Goal: Task Accomplishment & Management: Use online tool/utility

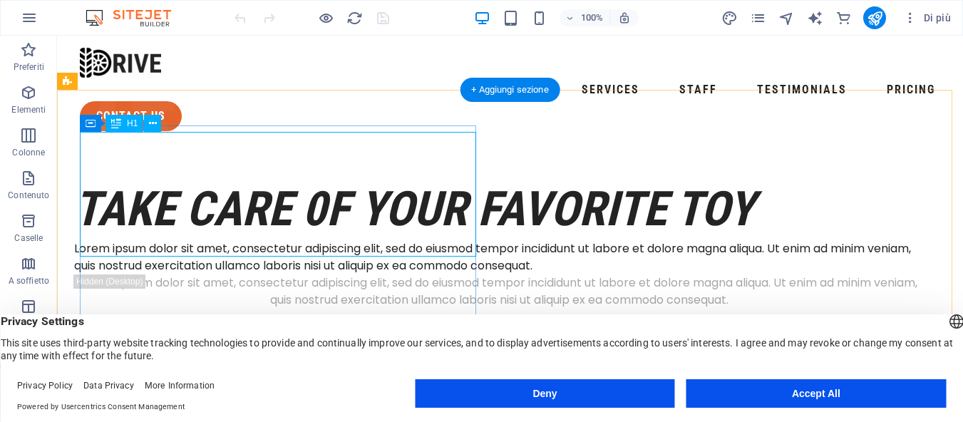
click at [105, 178] on div "take care 0f your favorite toy" at bounding box center [499, 209] width 850 height 62
drag, startPoint x: 105, startPoint y: 162, endPoint x: 245, endPoint y: 222, distance: 152.7
click at [105, 178] on div "take care 0f your favorite toy" at bounding box center [499, 209] width 850 height 62
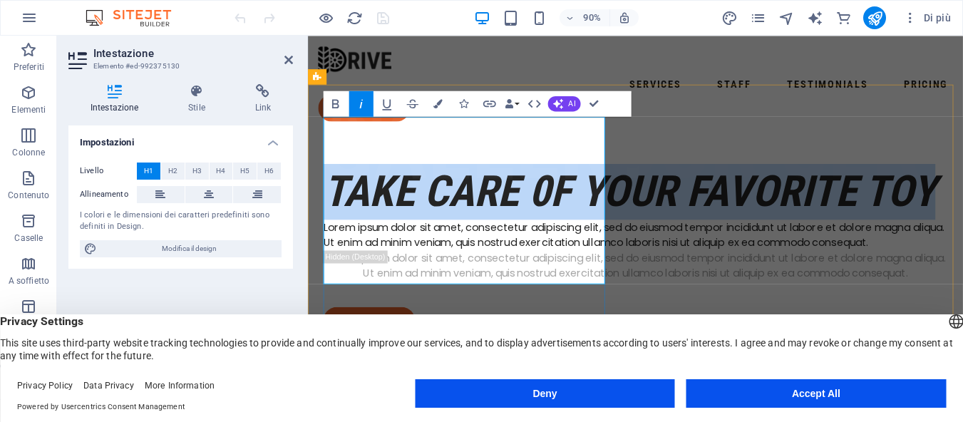
click at [407, 186] on h1 "take care 0f your favorite toy" at bounding box center [672, 209] width 694 height 62
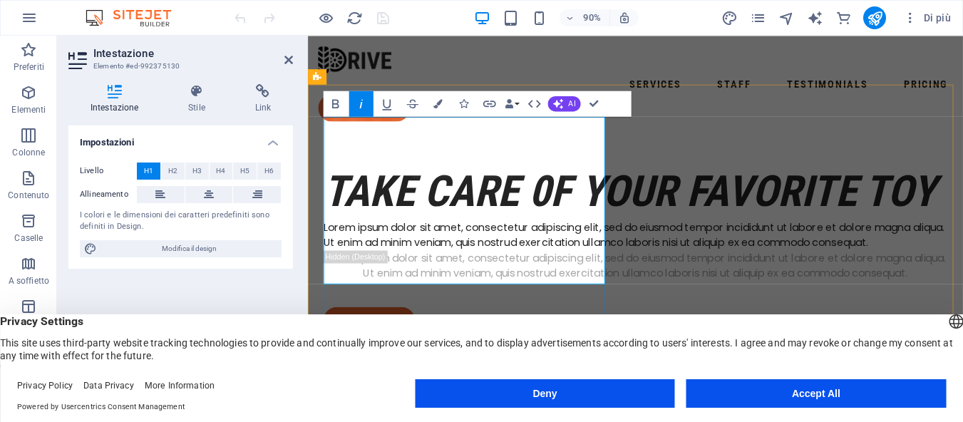
click at [416, 198] on em "take care 0f your favorite toy" at bounding box center [665, 209] width 680 height 56
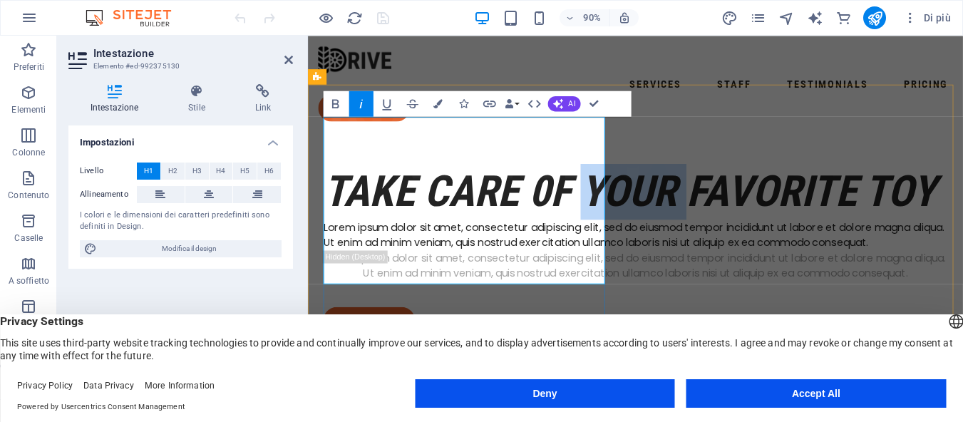
click at [416, 198] on em "take care 0f your favorite toy" at bounding box center [665, 209] width 680 height 56
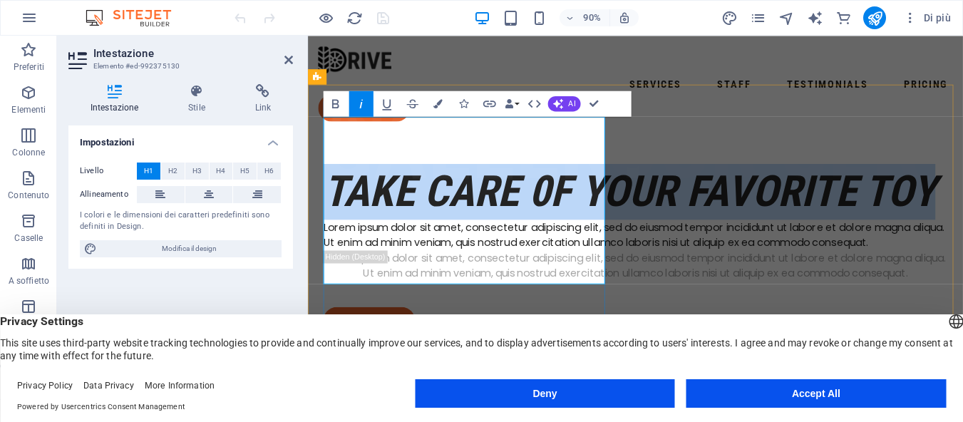
click at [416, 198] on em "take care 0f your favorite toy" at bounding box center [665, 209] width 680 height 56
copy em "take care 0f your favorite toy"
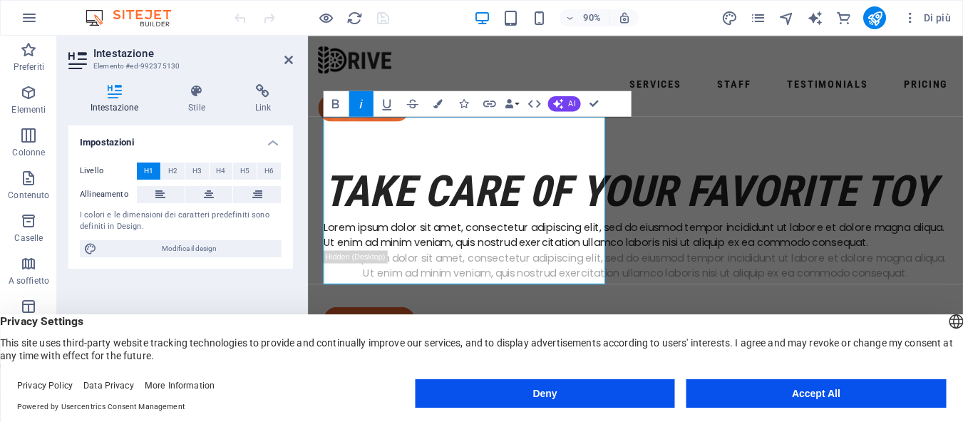
click at [283, 59] on h2 "Intestazione" at bounding box center [193, 53] width 200 height 13
click at [286, 58] on icon at bounding box center [288, 59] width 9 height 11
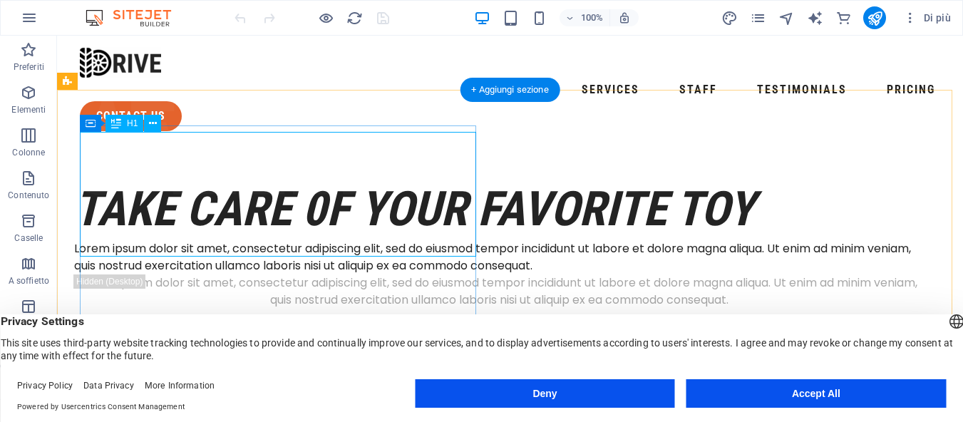
click at [306, 202] on div "take care 0f your favorite toy" at bounding box center [499, 209] width 850 height 62
click at [329, 218] on div "take care 0f your favorite toy" at bounding box center [499, 209] width 850 height 62
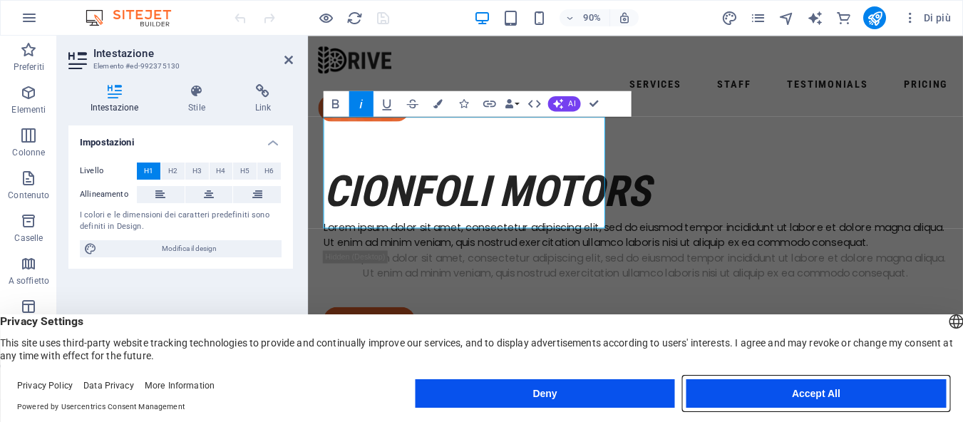
click at [730, 388] on button "Accept All" at bounding box center [815, 393] width 259 height 29
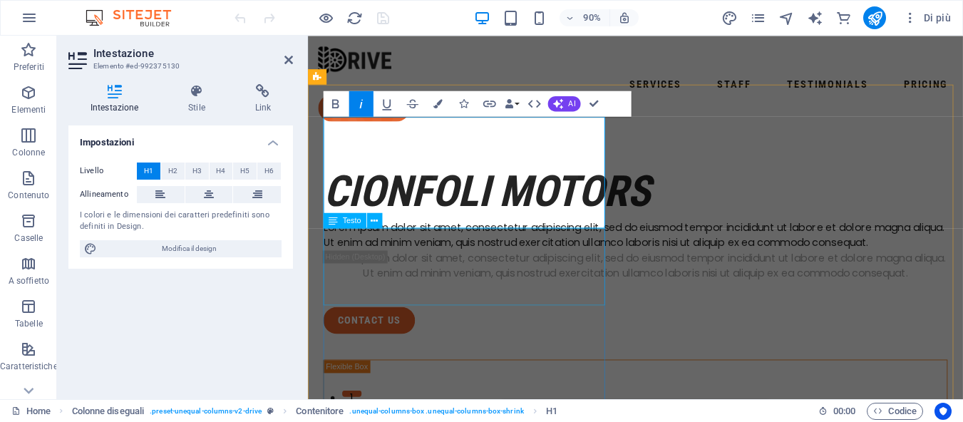
click at [533, 274] on div "Lorem ipsum dolor sit amet, consectetur adipiscing elit, sed do eiusmod tempor …" at bounding box center [672, 257] width 694 height 34
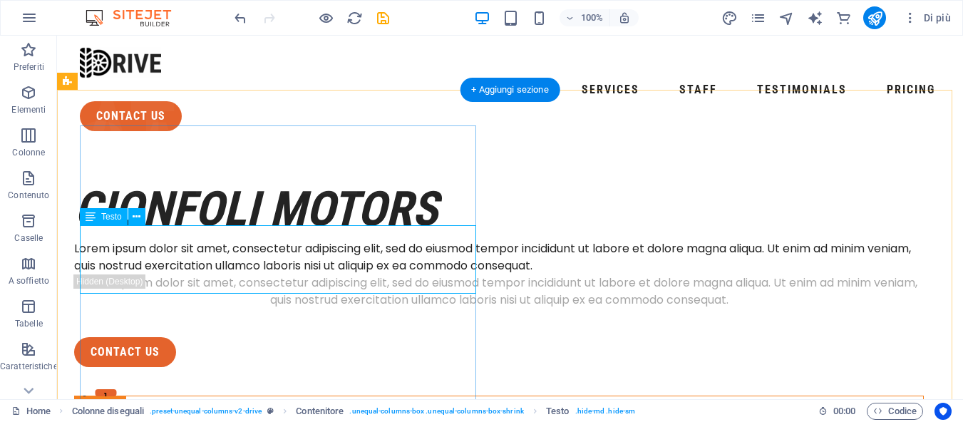
click at [256, 241] on div "Lorem ipsum dolor sit amet, consectetur adipiscing elit, sed do eiusmod tempor …" at bounding box center [499, 257] width 850 height 34
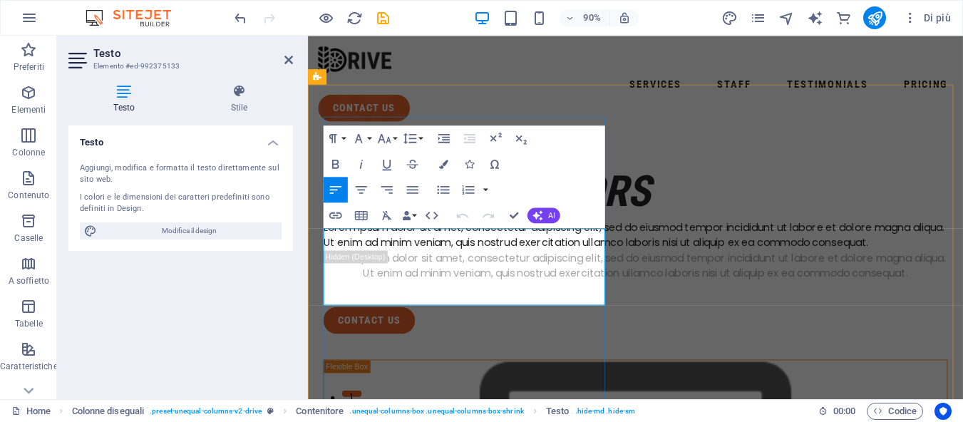
click at [391, 274] on p "Lorem ipsum dolor sit amet, consectetur adipiscing elit, sed do eiusmod tempor …" at bounding box center [672, 257] width 694 height 34
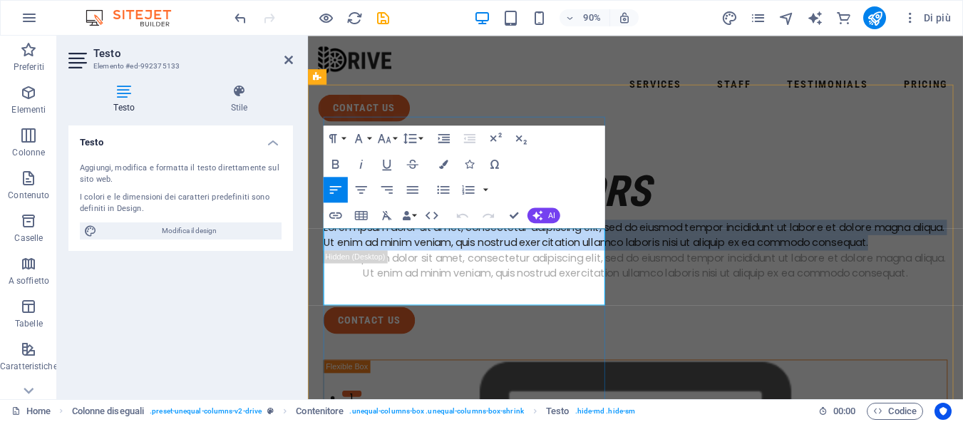
click at [391, 274] on p "Lorem ipsum dolor sit amet, consectetur adipiscing elit, sed do eiusmod tempor …" at bounding box center [672, 257] width 694 height 34
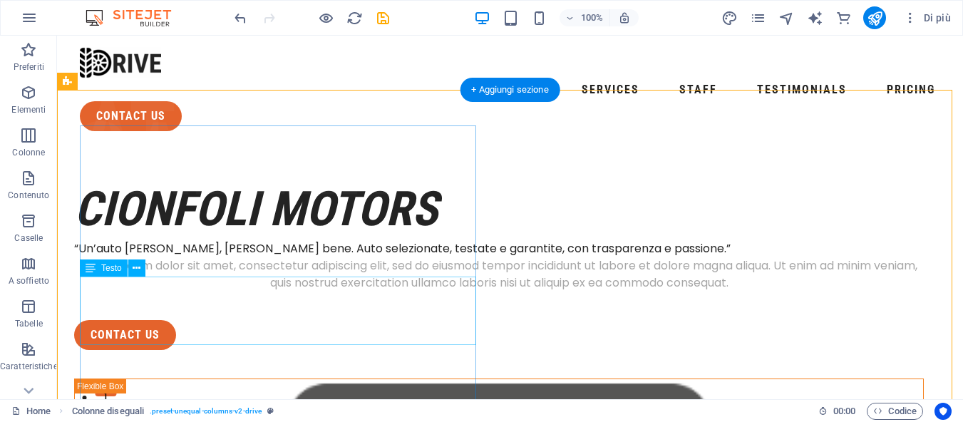
click at [383, 292] on div "Lorem ipsum dolor sit amet, consectetur adipiscing elit, sed do eiusmod tempor …" at bounding box center [499, 274] width 850 height 34
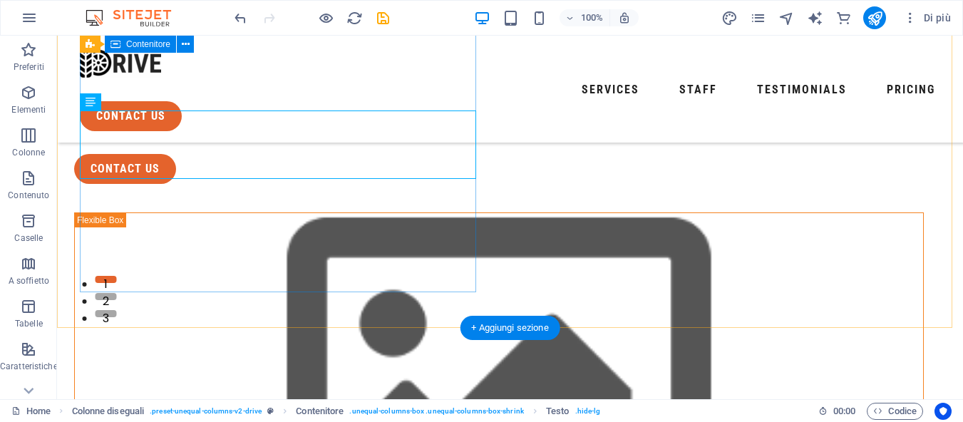
scroll to position [71, 0]
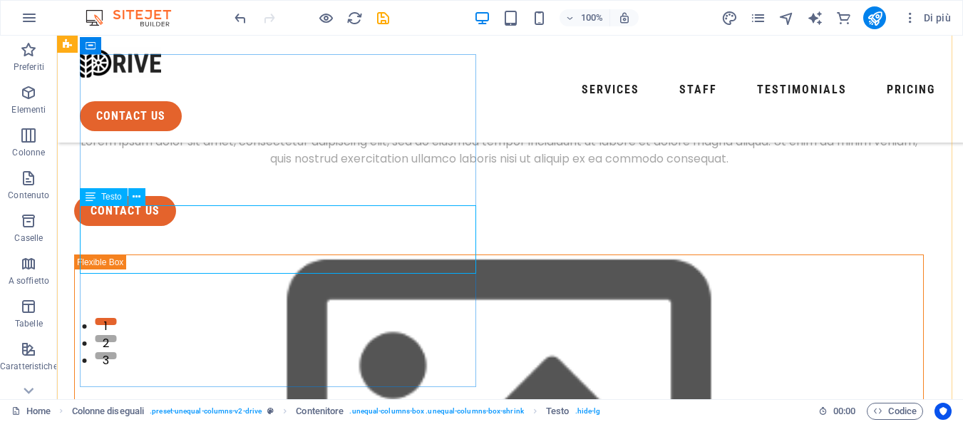
click at [358, 168] on div "Lorem ipsum dolor sit amet, consectetur adipiscing elit, sed do eiusmod tempor …" at bounding box center [499, 150] width 850 height 34
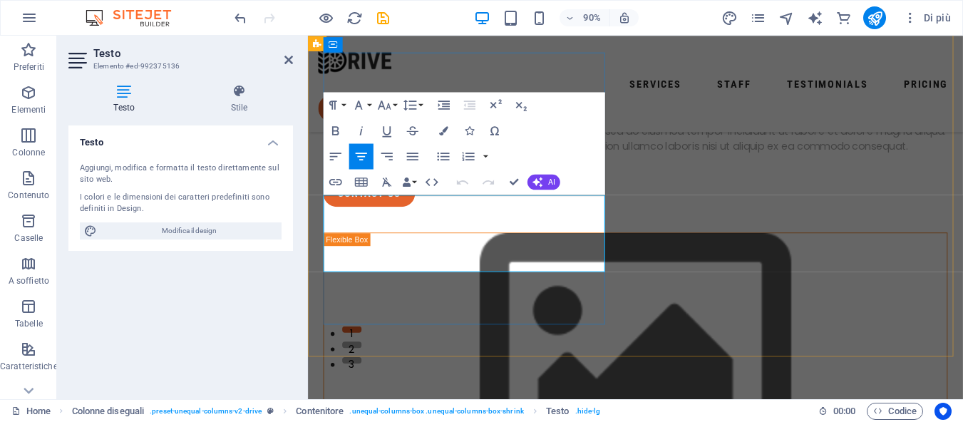
click at [368, 168] on p "Lorem ipsum dolor sit amet, consectetur adipiscing elit, sed do eiusmod tempor …" at bounding box center [672, 150] width 694 height 34
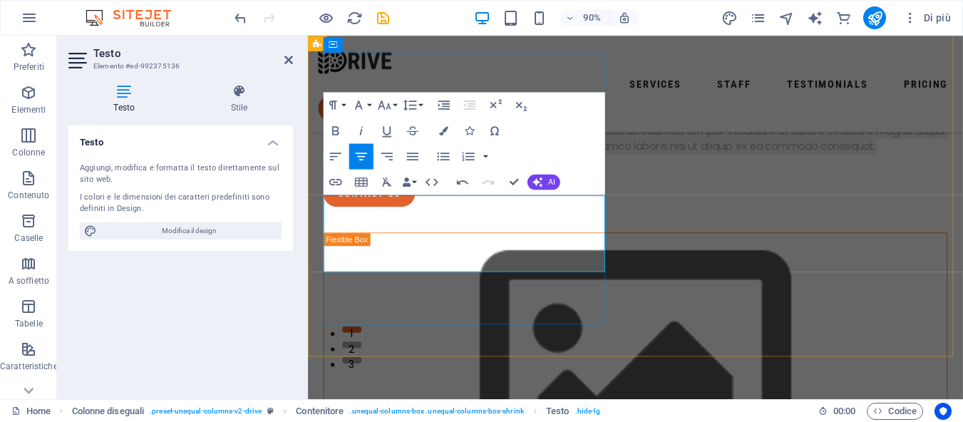
drag, startPoint x: 527, startPoint y: 286, endPoint x: 632, endPoint y: 221, distance: 123.2
click at [326, 203] on div "cionfoli motors “Un’auto [PERSON_NAME], [PERSON_NAME] bene. Auto selezionate, t…" at bounding box center [672, 140] width 694 height 172
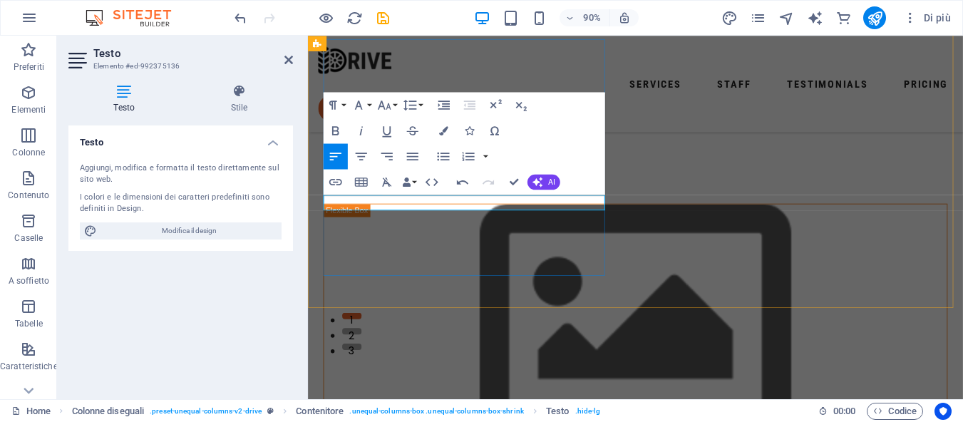
click at [344, 135] on p at bounding box center [672, 126] width 694 height 17
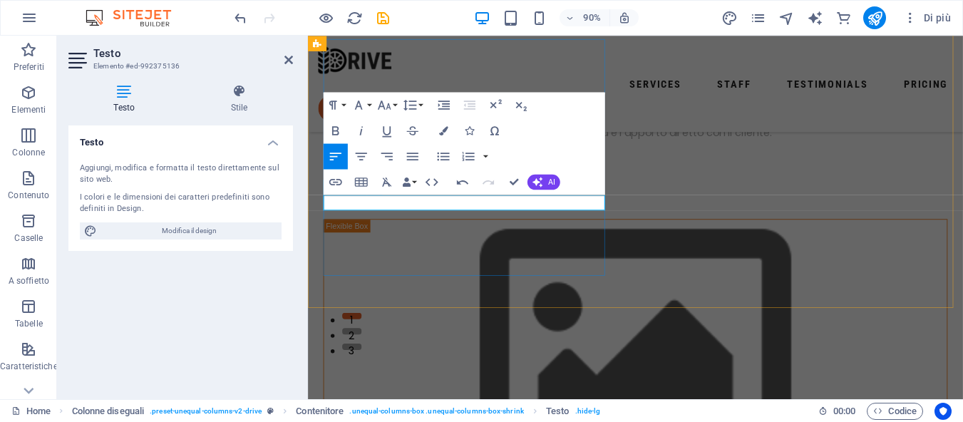
scroll to position [71, 0]
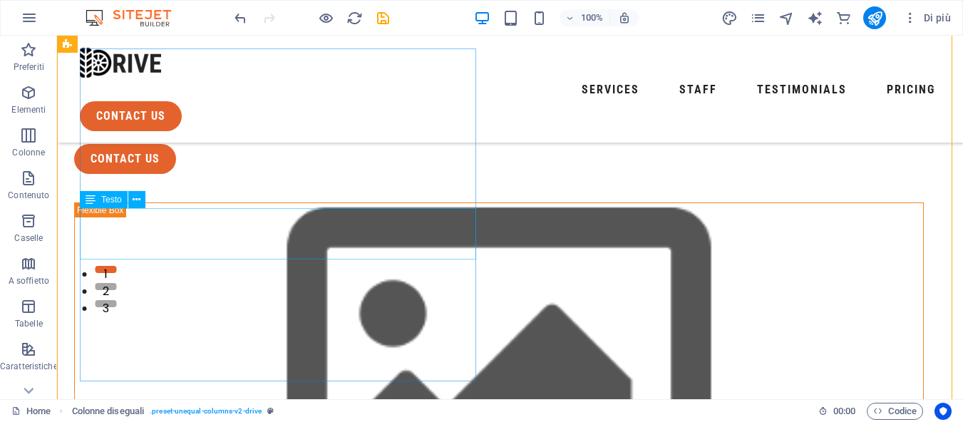
scroll to position [144, 0]
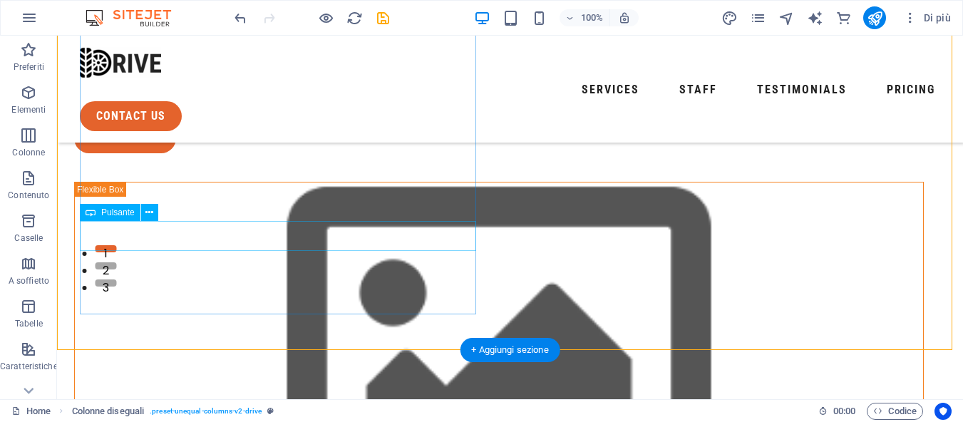
click at [149, 153] on div "contact us" at bounding box center [499, 138] width 850 height 30
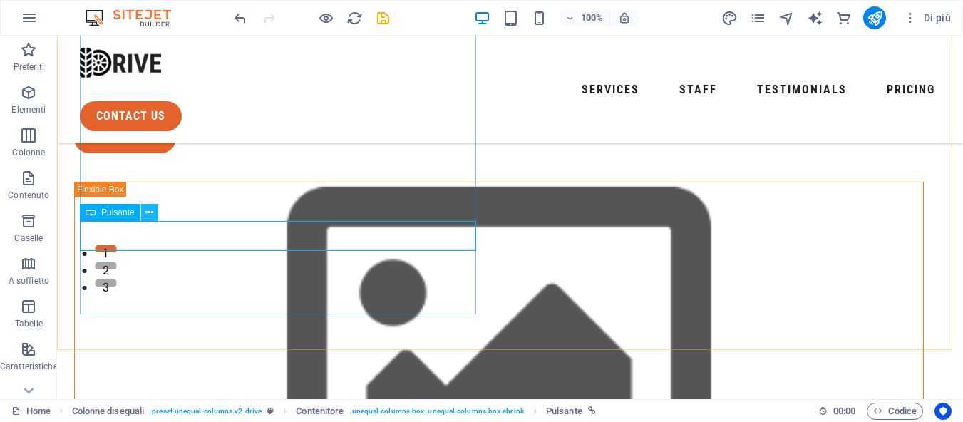
click at [145, 211] on icon at bounding box center [149, 212] width 8 height 15
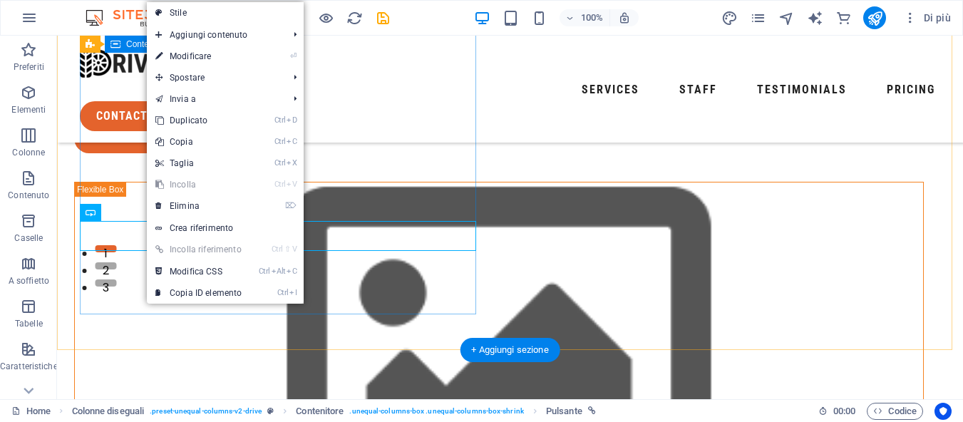
click at [116, 153] on div "cionfoli motors “Un’auto [PERSON_NAME], [PERSON_NAME] bene. Auto selezionate, t…" at bounding box center [499, 67] width 850 height 172
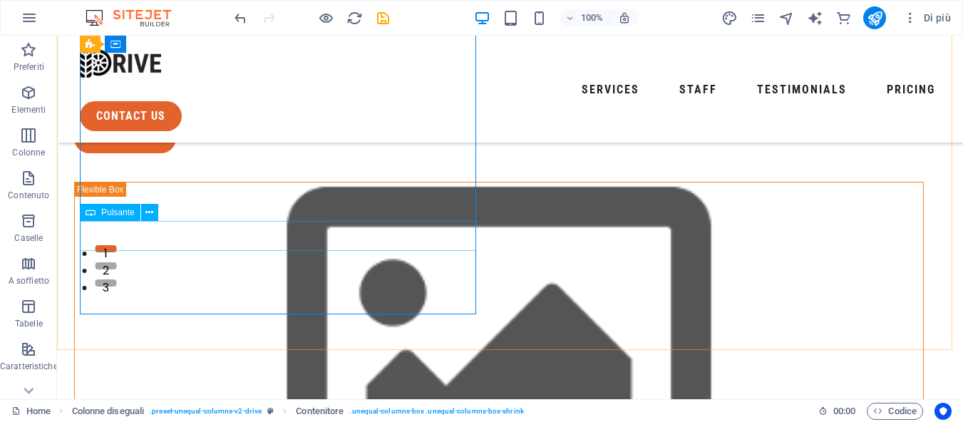
click at [96, 211] on div "Pulsante" at bounding box center [110, 212] width 61 height 17
click at [148, 214] on icon at bounding box center [149, 212] width 8 height 15
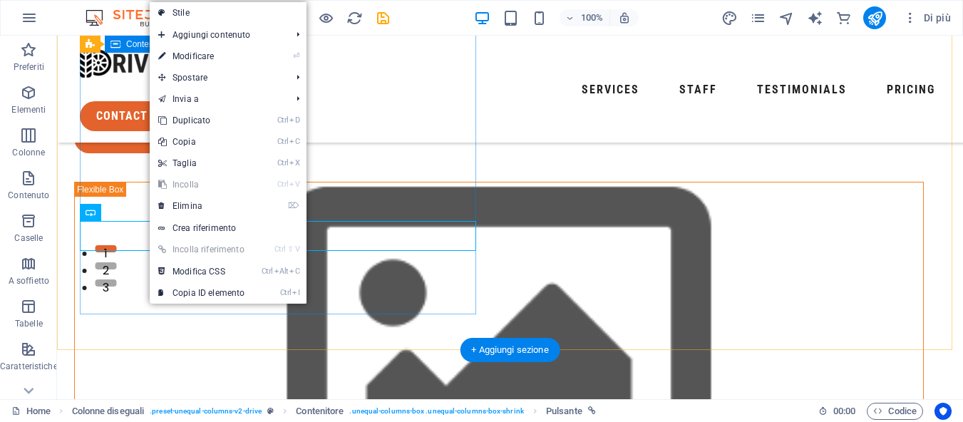
click at [123, 153] on div "cionfoli motors “Un’auto [PERSON_NAME], [PERSON_NAME] bene. Auto selezionate, t…" at bounding box center [499, 67] width 850 height 172
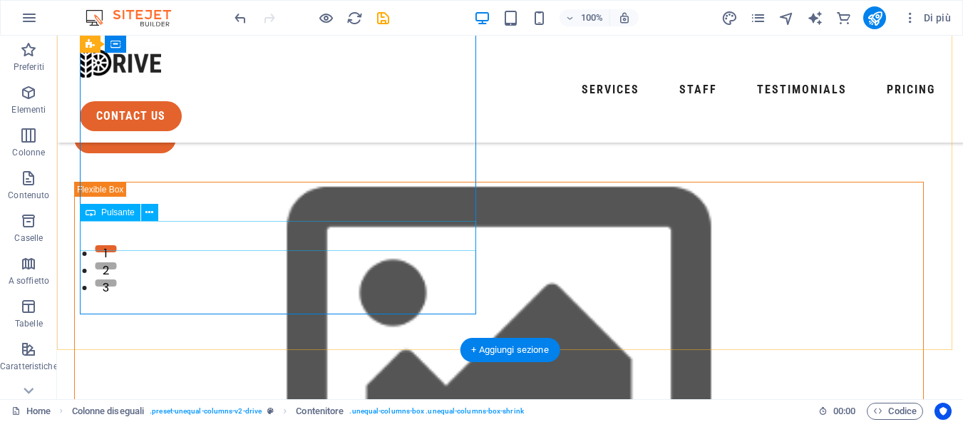
click at [157, 153] on div "contact us" at bounding box center [499, 138] width 850 height 30
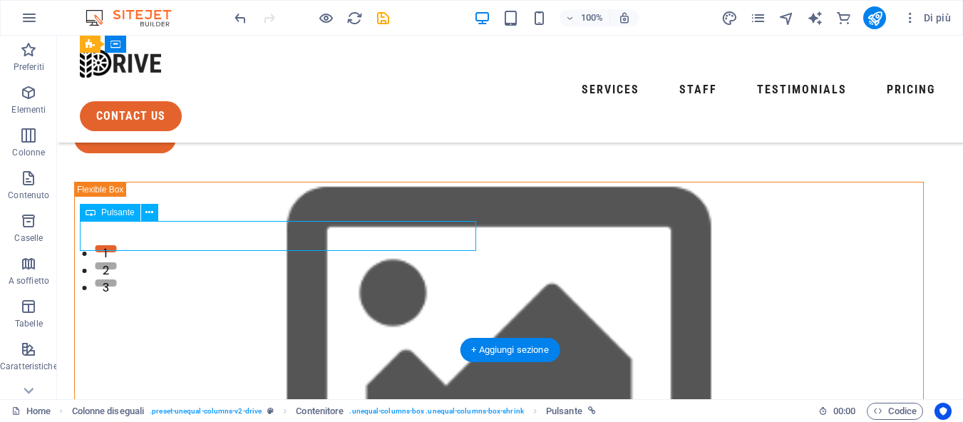
click at [146, 153] on div "contact us" at bounding box center [499, 138] width 850 height 30
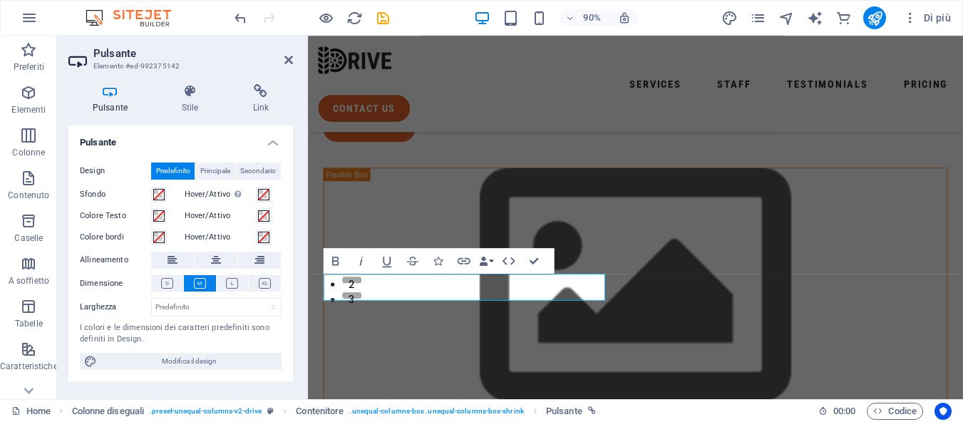
scroll to position [81, 0]
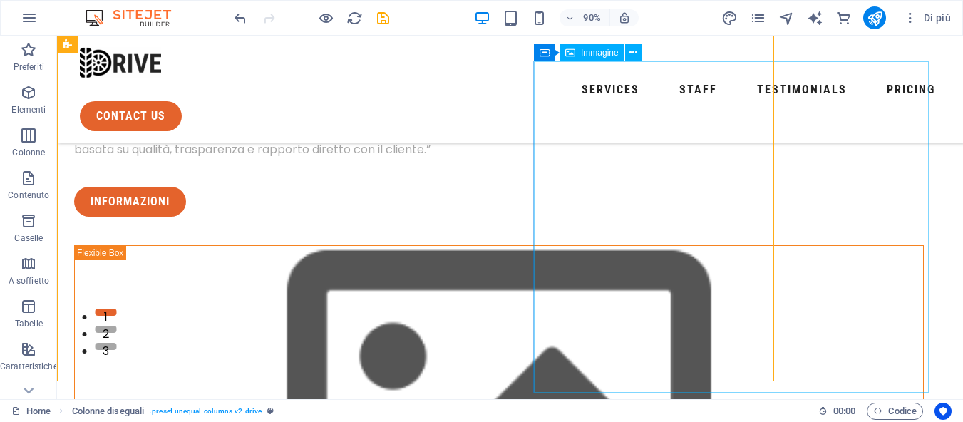
scroll to position [65, 0]
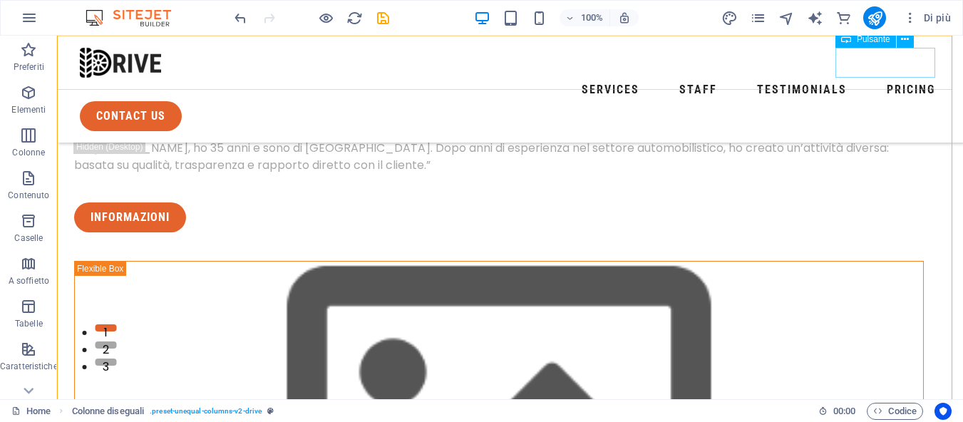
click at [888, 101] on div "contact us" at bounding box center [510, 116] width 861 height 30
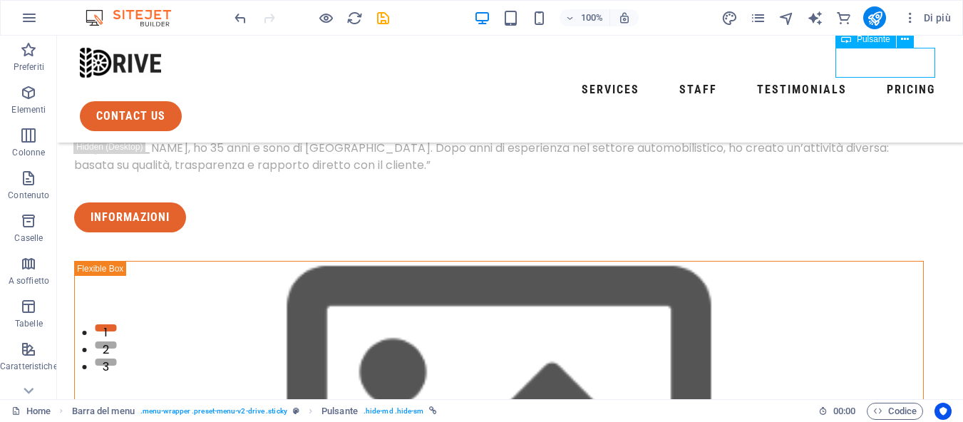
click at [891, 101] on div "contact us" at bounding box center [510, 116] width 861 height 30
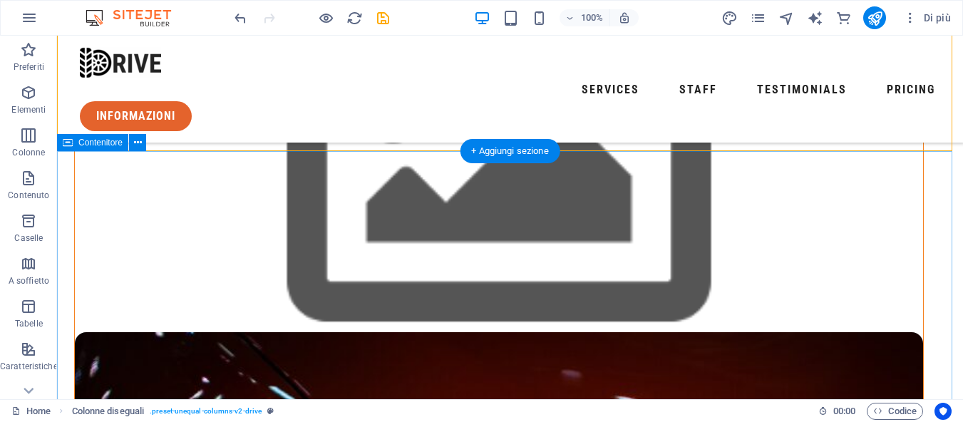
scroll to position [350, 0]
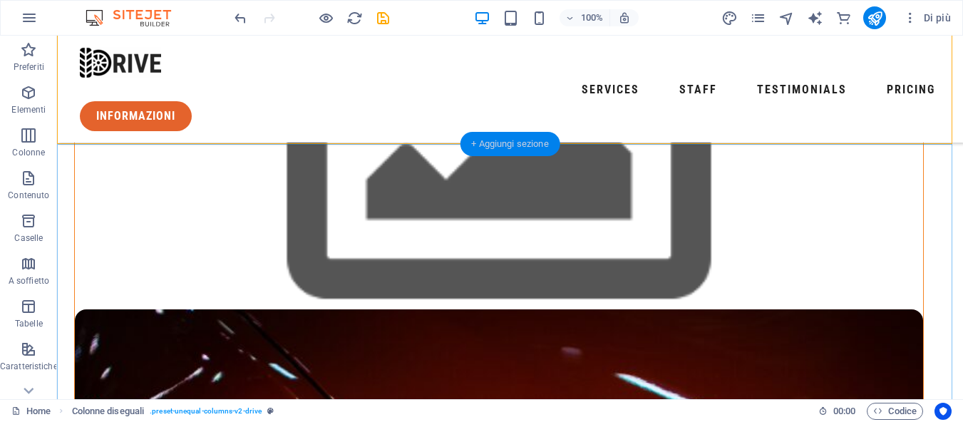
click at [513, 147] on div "+ Aggiungi sezione" at bounding box center [510, 144] width 101 height 24
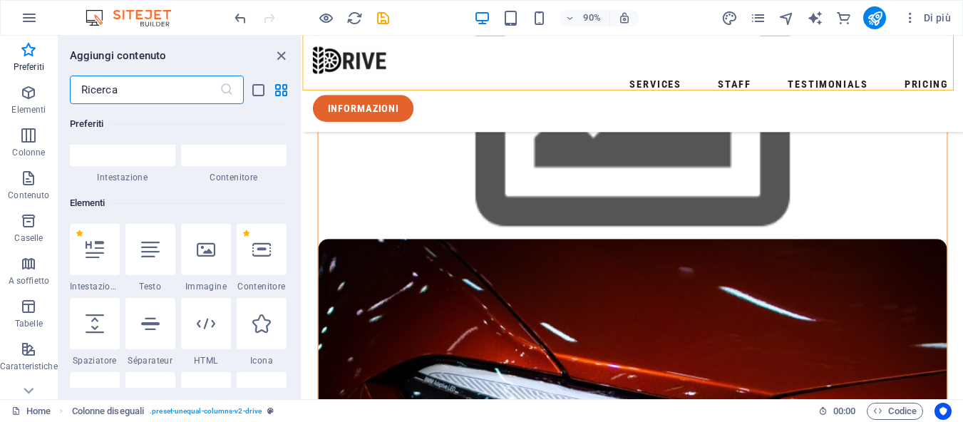
scroll to position [0, 0]
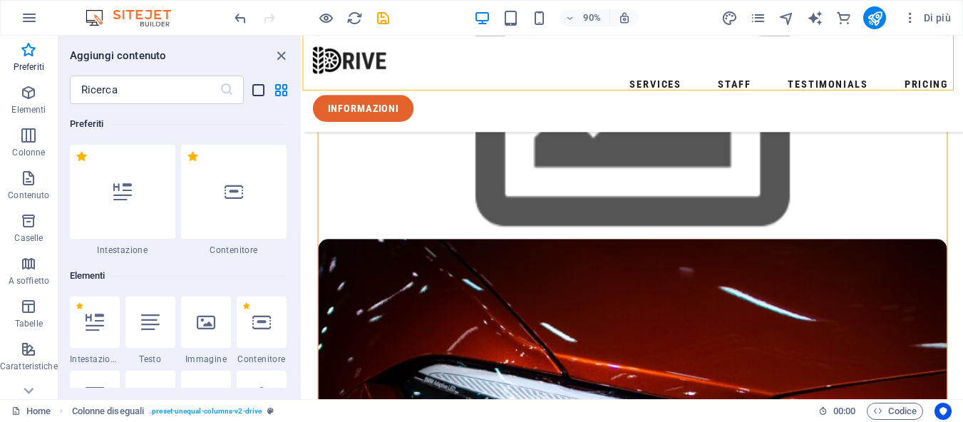
click at [262, 88] on icon "list-view" at bounding box center [258, 90] width 16 height 16
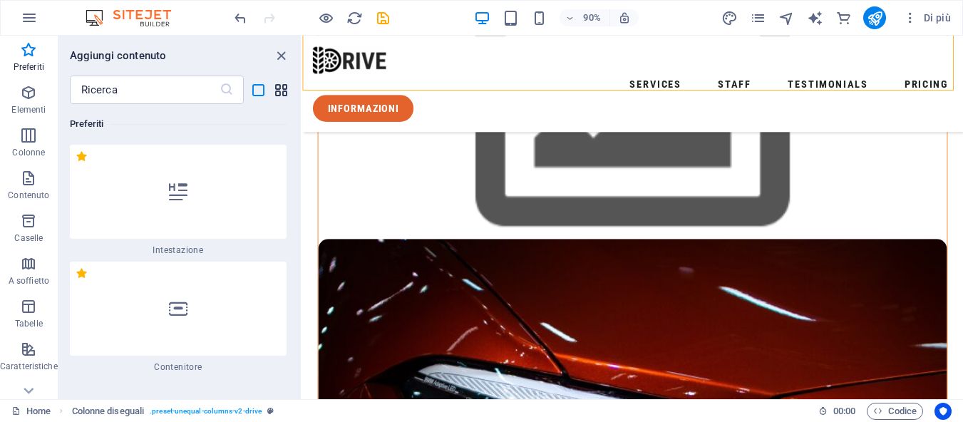
click at [277, 91] on icon "grid-view" at bounding box center [281, 90] width 16 height 16
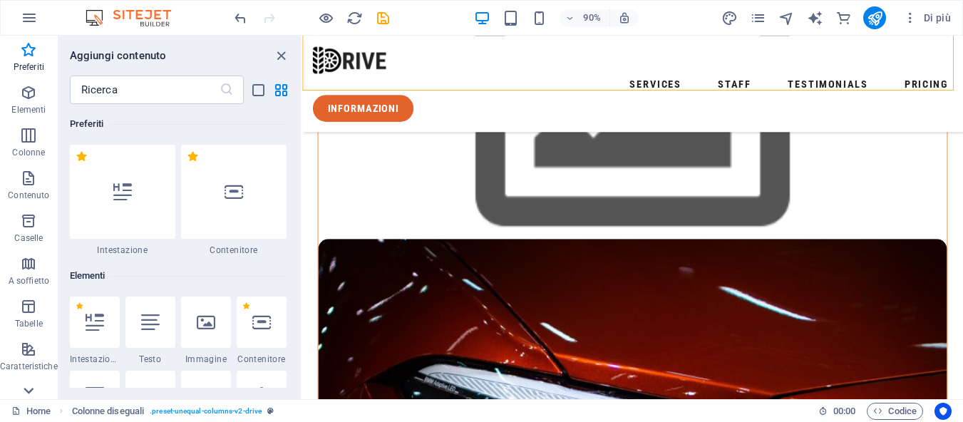
click at [34, 391] on icon at bounding box center [29, 391] width 20 height 20
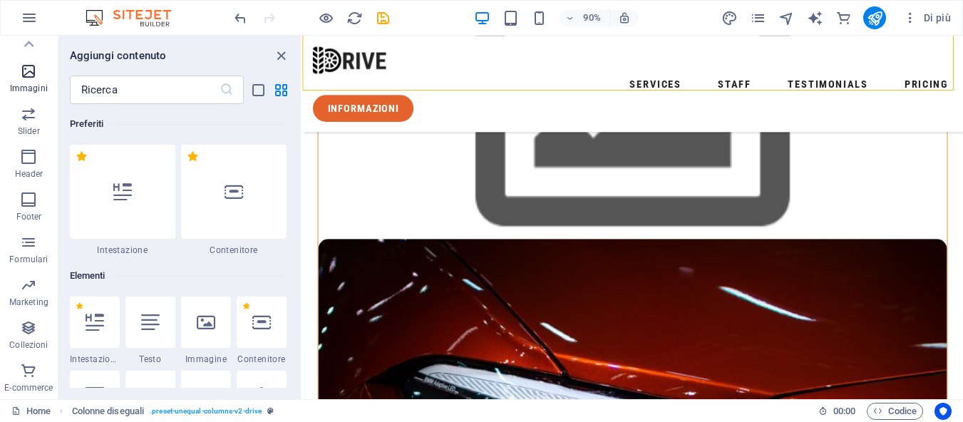
click at [26, 81] on span "Immagini" at bounding box center [29, 80] width 58 height 34
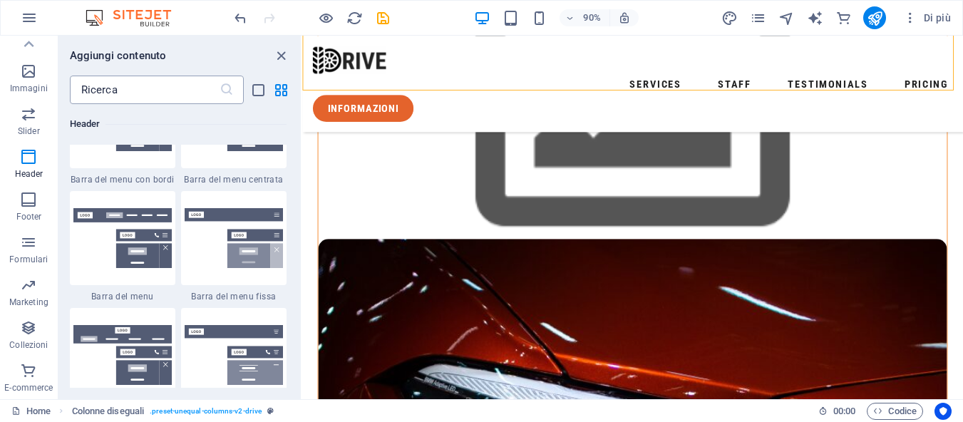
scroll to position [8653, 0]
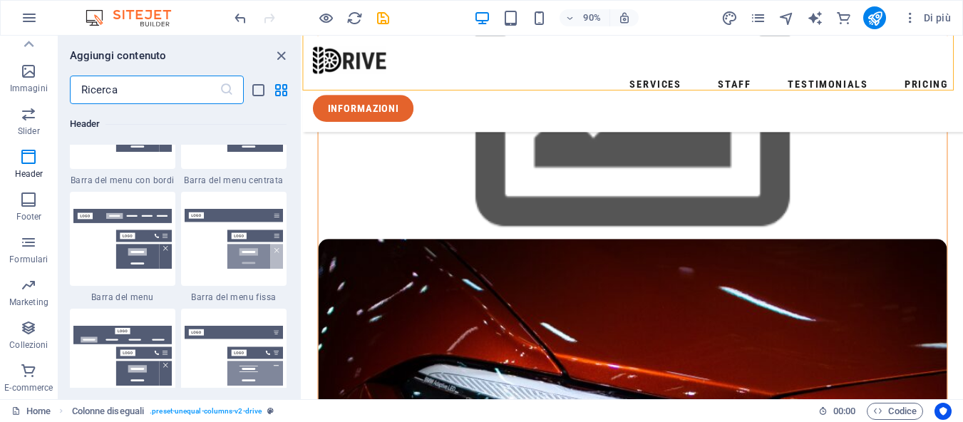
click at [175, 83] on input "text" at bounding box center [145, 90] width 150 height 29
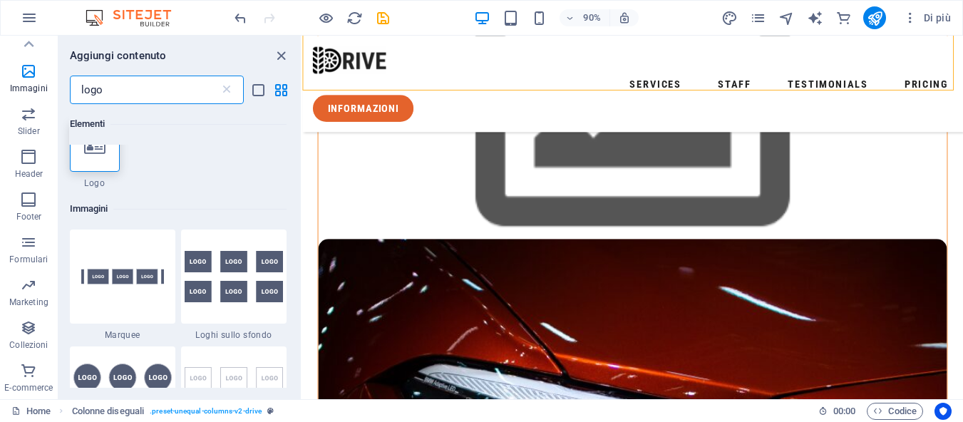
scroll to position [0, 0]
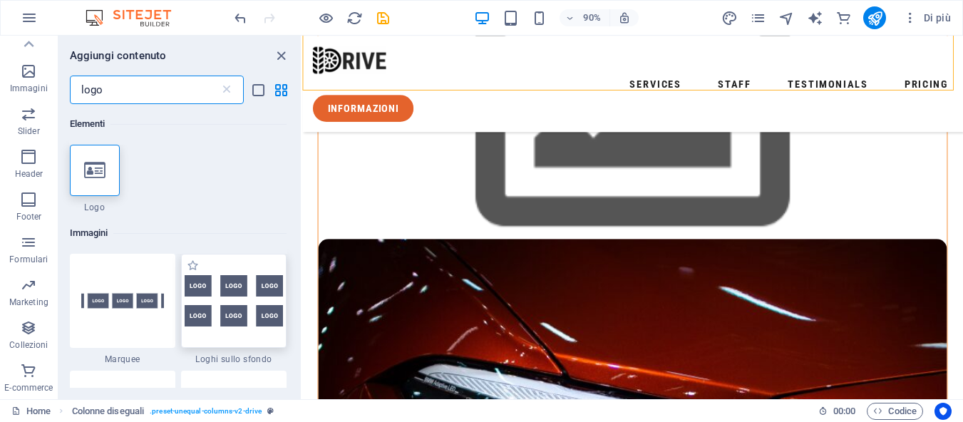
type input "logo"
click at [259, 312] on img at bounding box center [234, 300] width 98 height 51
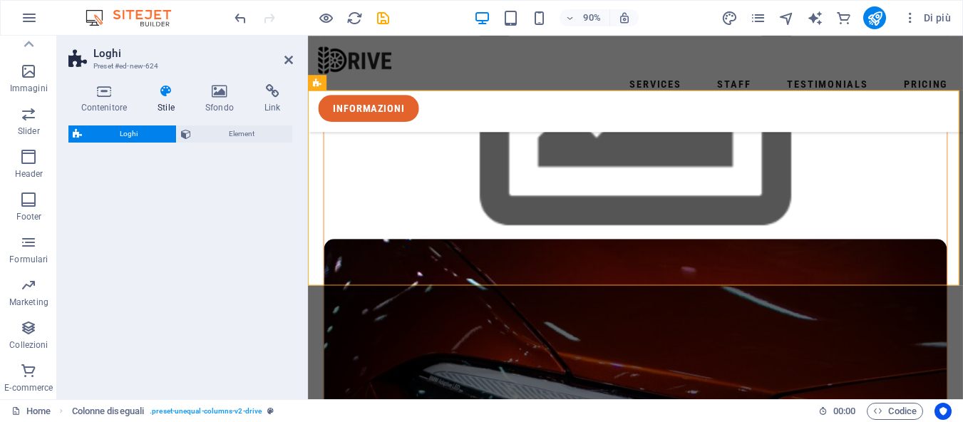
select select "rem"
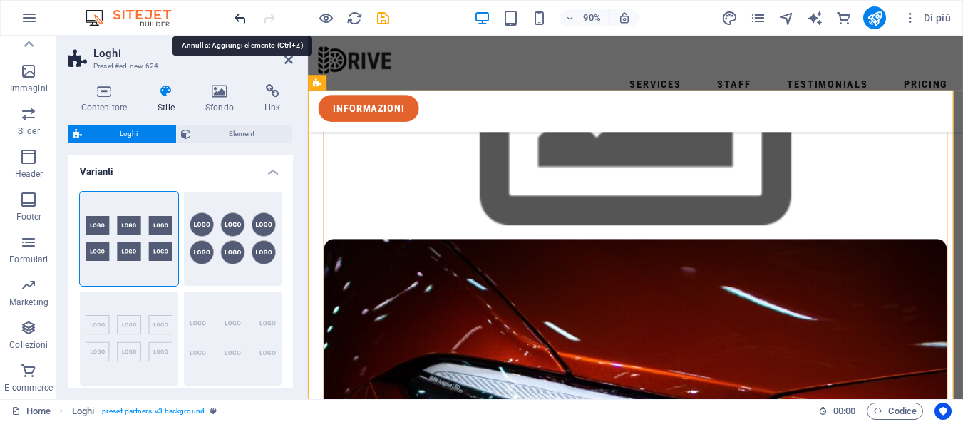
click at [237, 17] on icon "undo" at bounding box center [240, 18] width 16 height 16
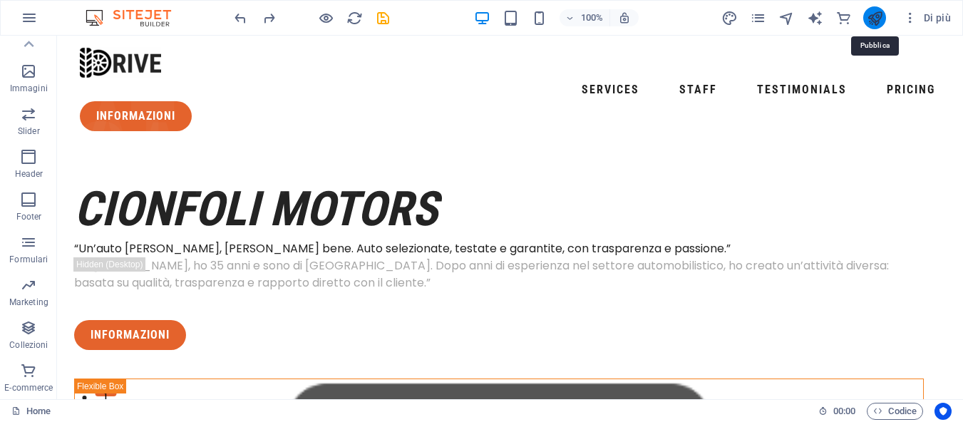
click at [881, 13] on icon "publish" at bounding box center [875, 18] width 16 height 16
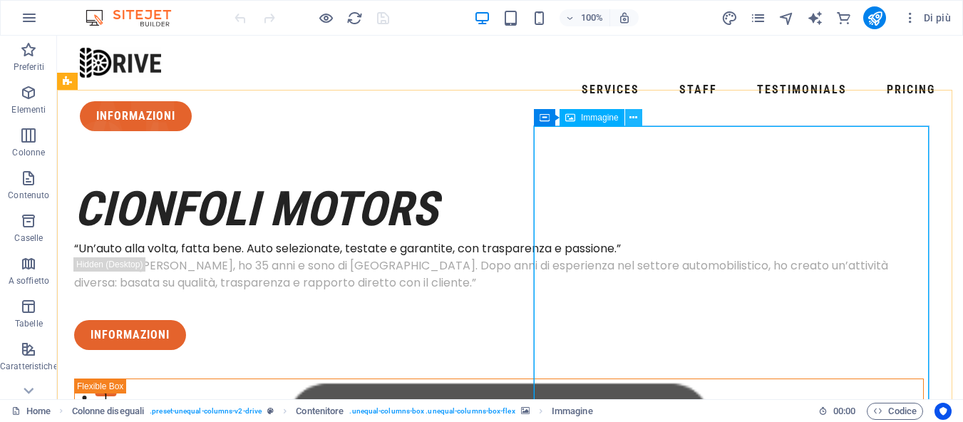
click at [639, 115] on button at bounding box center [633, 117] width 17 height 17
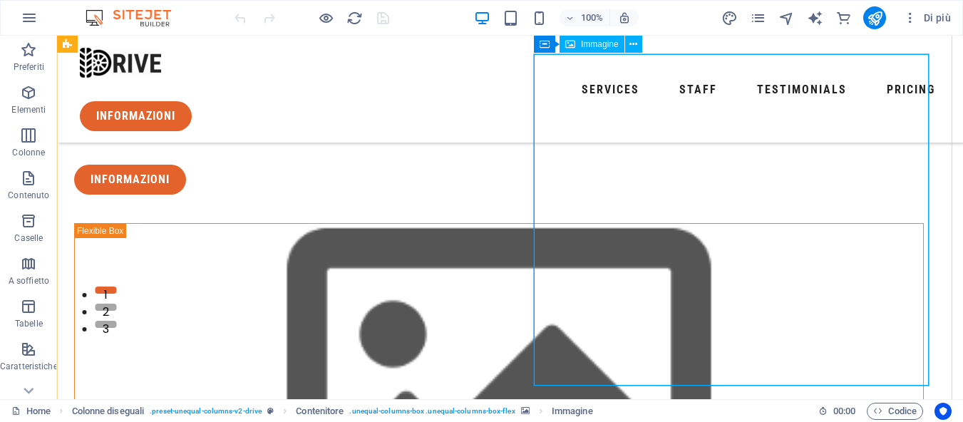
scroll to position [33, 0]
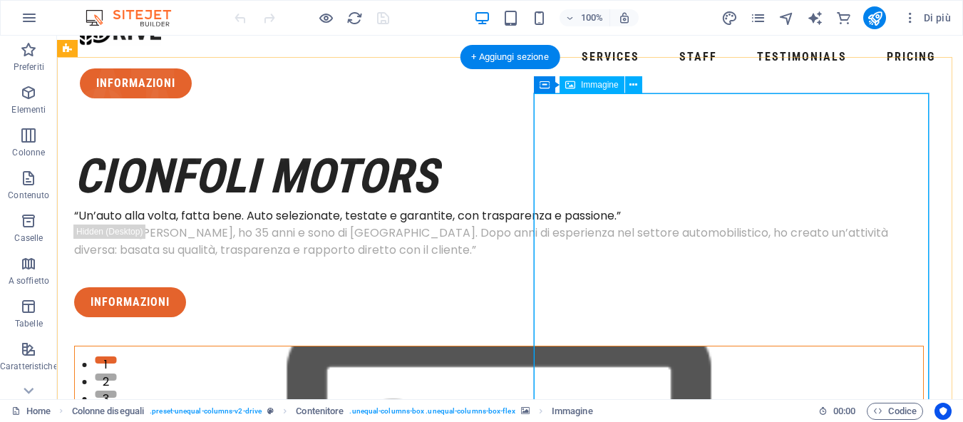
select select "%"
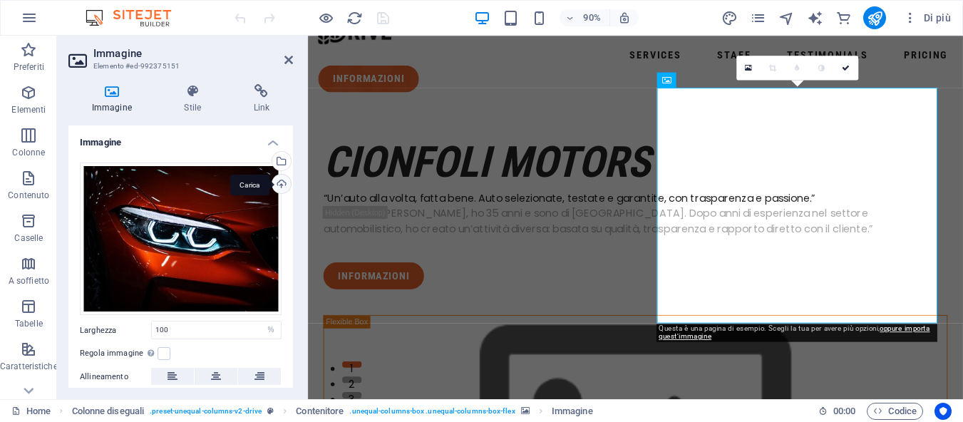
click at [280, 181] on div "Carica" at bounding box center [279, 185] width 21 height 21
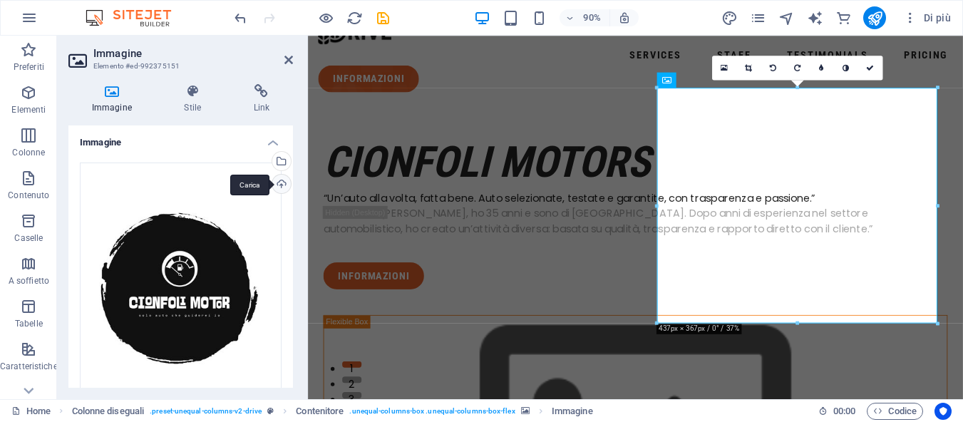
click at [279, 181] on div "Carica" at bounding box center [279, 185] width 21 height 21
click at [289, 59] on icon at bounding box center [288, 59] width 9 height 11
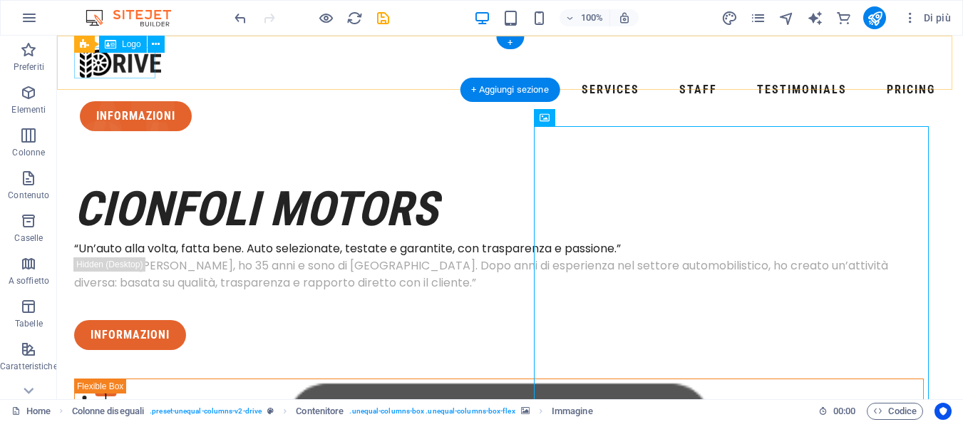
click at [130, 60] on div at bounding box center [510, 62] width 861 height 31
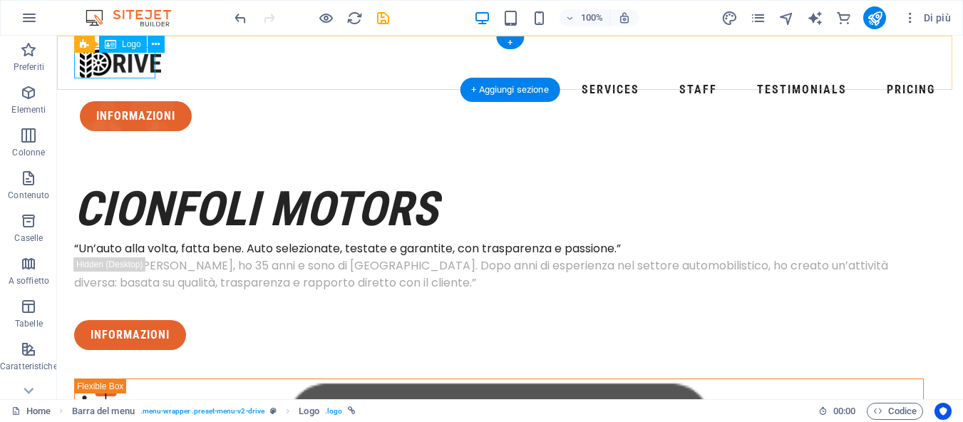
click at [128, 59] on div at bounding box center [510, 62] width 861 height 31
select select "px"
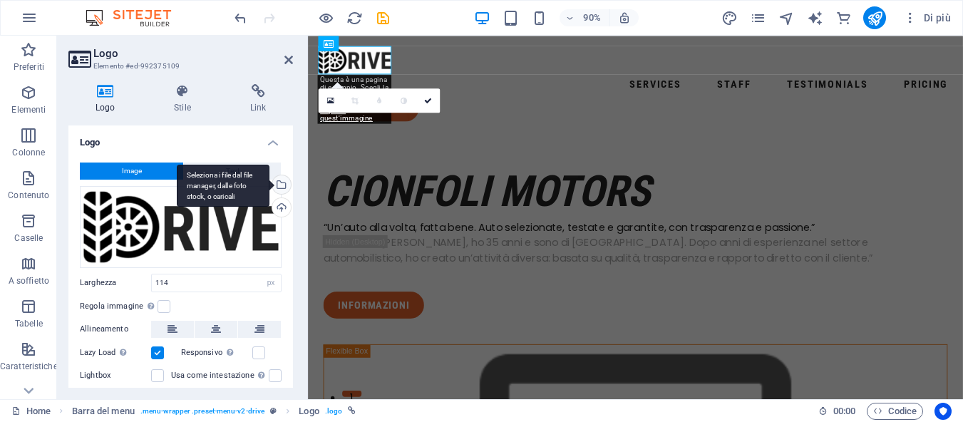
click at [277, 179] on div "Seleziona i file dal file manager, dalle foto stock, o caricali" at bounding box center [279, 185] width 21 height 21
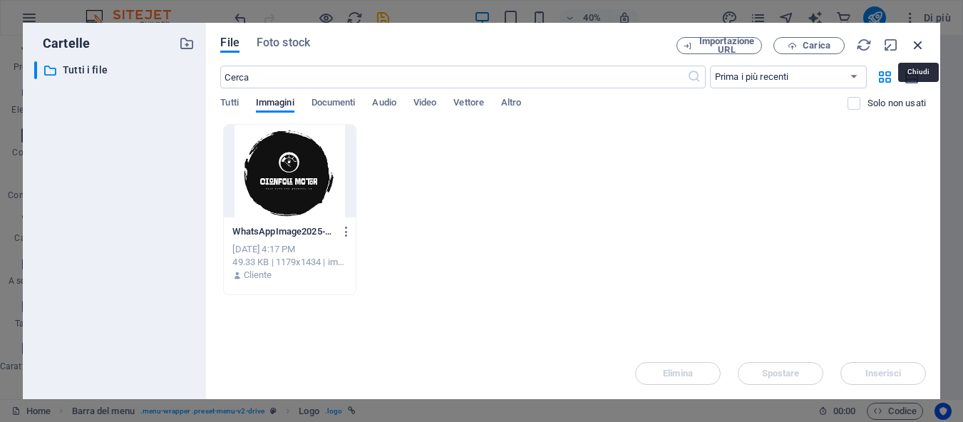
click at [919, 40] on icon "button" at bounding box center [918, 45] width 16 height 16
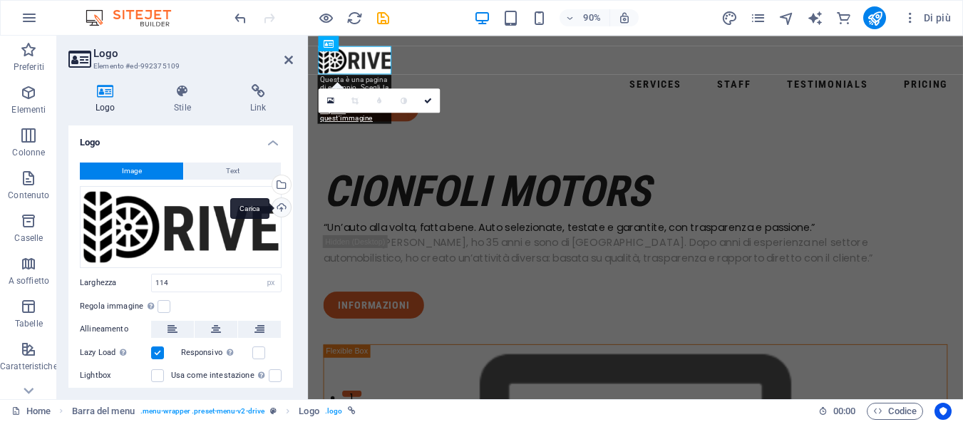
click at [277, 206] on div "Carica" at bounding box center [279, 208] width 21 height 21
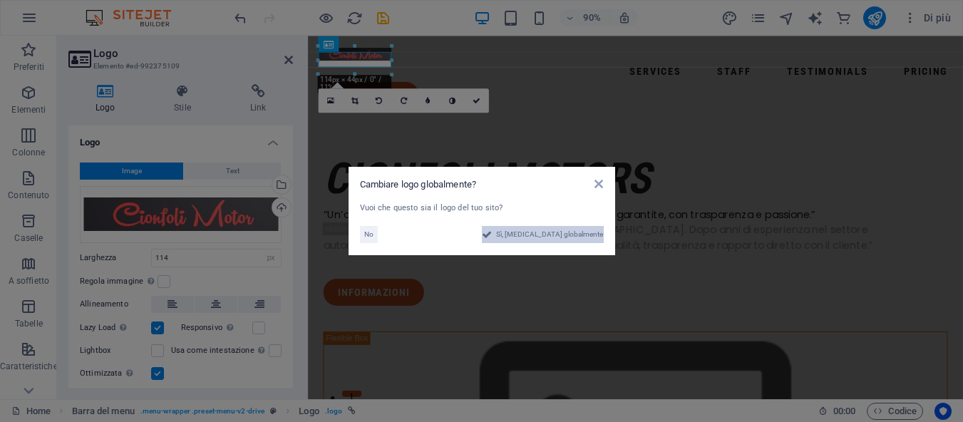
click at [533, 236] on span "Sì, cambia globalmente" at bounding box center [549, 234] width 107 height 17
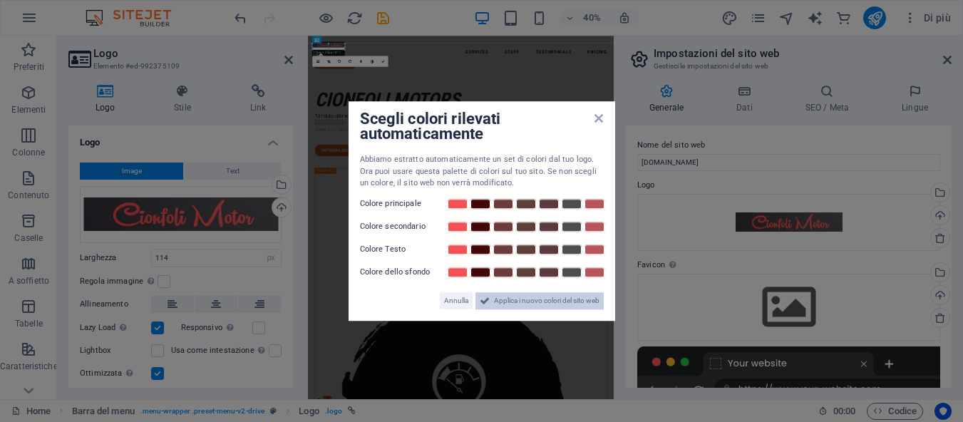
click at [496, 303] on span "Applica i nuovo colori del sito web" at bounding box center [546, 300] width 105 height 17
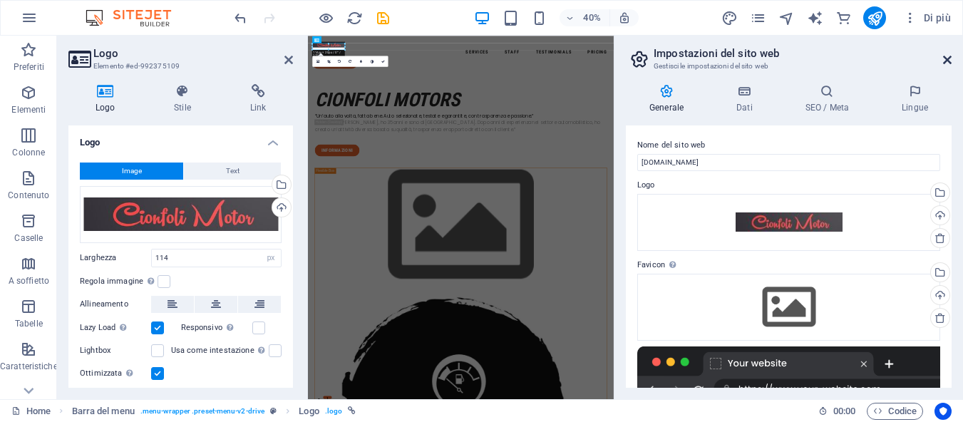
click at [947, 63] on icon at bounding box center [947, 59] width 9 height 11
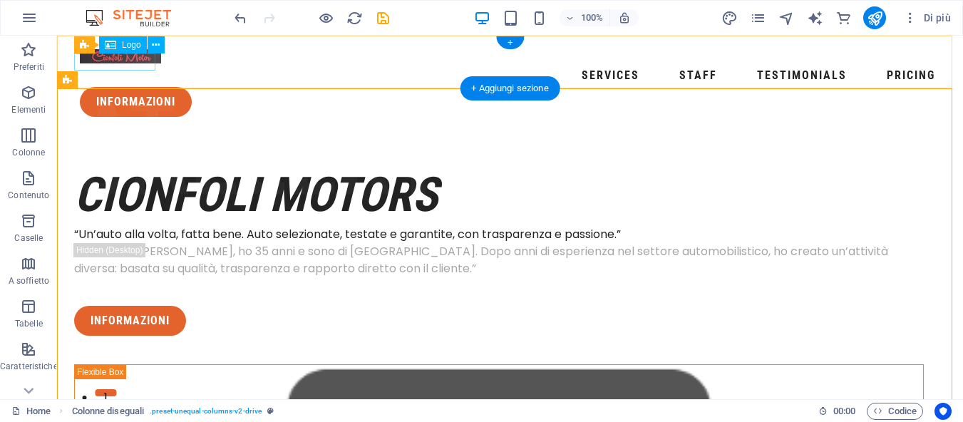
click at [125, 62] on div at bounding box center [510, 55] width 861 height 17
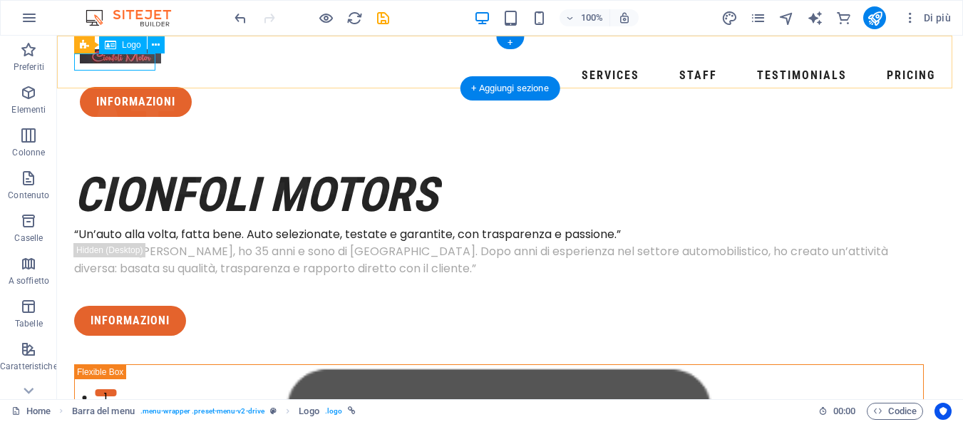
click at [141, 62] on div at bounding box center [510, 55] width 861 height 17
select select "px"
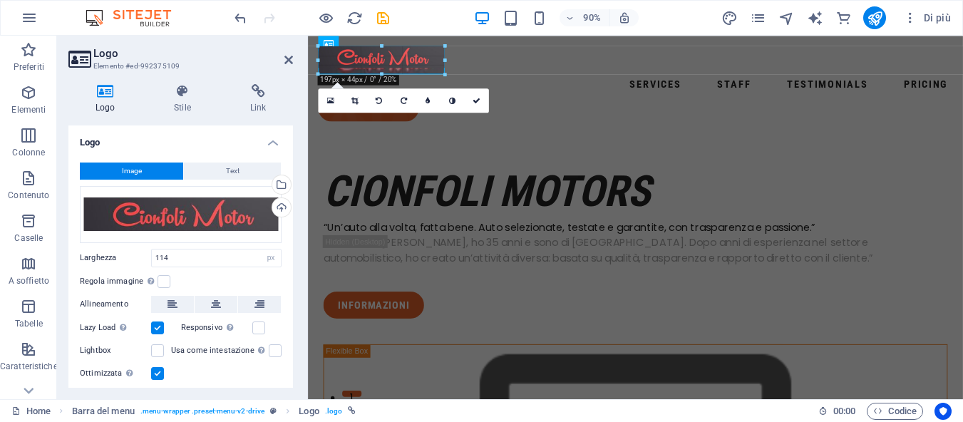
drag, startPoint x: 392, startPoint y: 65, endPoint x: 160, endPoint y: 47, distance: 232.3
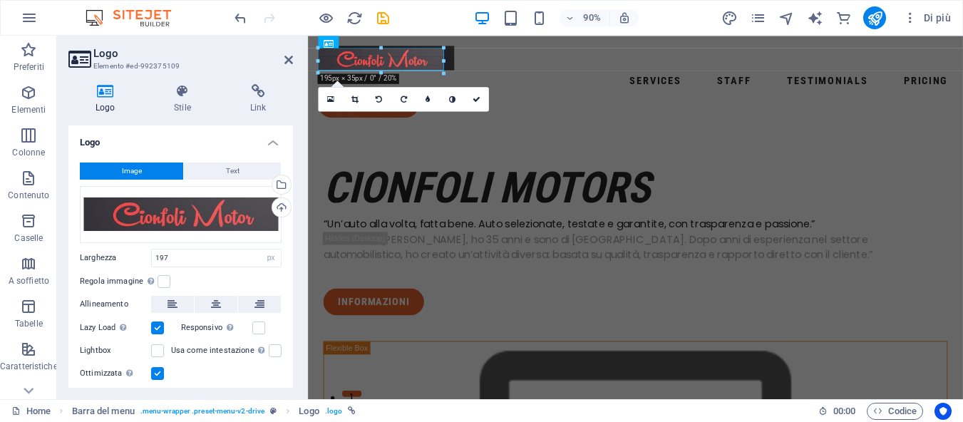
drag, startPoint x: 320, startPoint y: 61, endPoint x: 1, endPoint y: 28, distance: 321.1
type input "212"
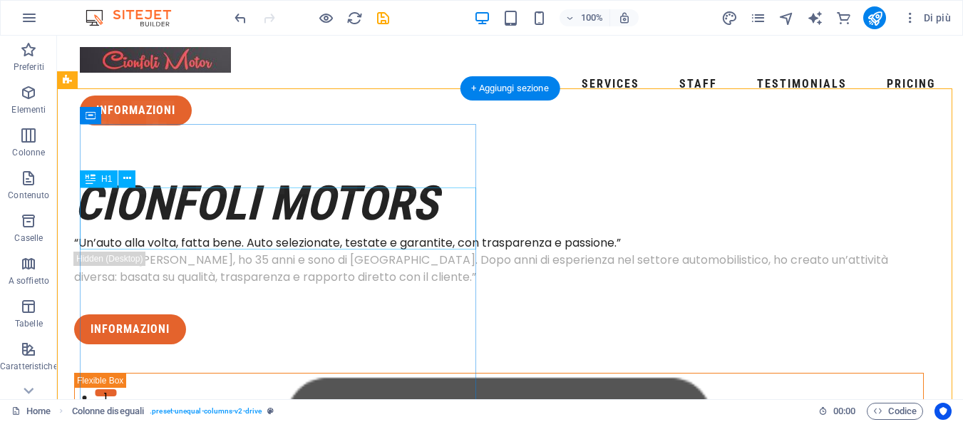
click at [438, 213] on div "cionfoli motors" at bounding box center [499, 203] width 850 height 62
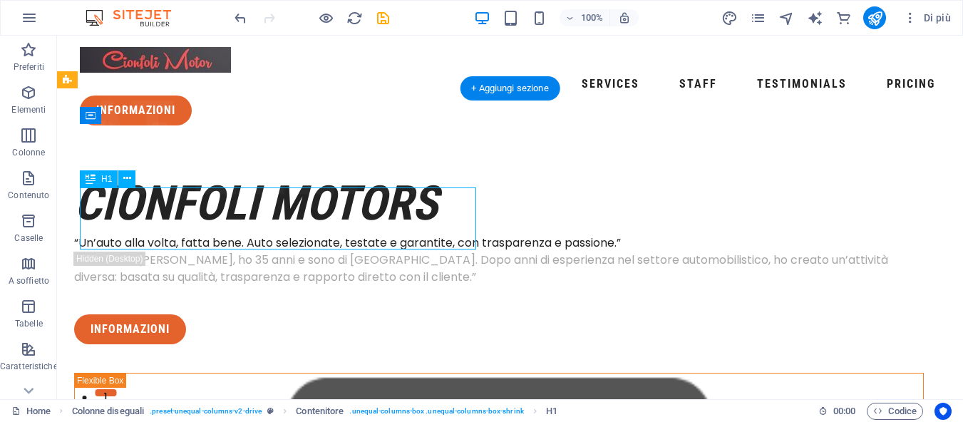
click at [440, 213] on div "cionfoli motors" at bounding box center [499, 203] width 850 height 62
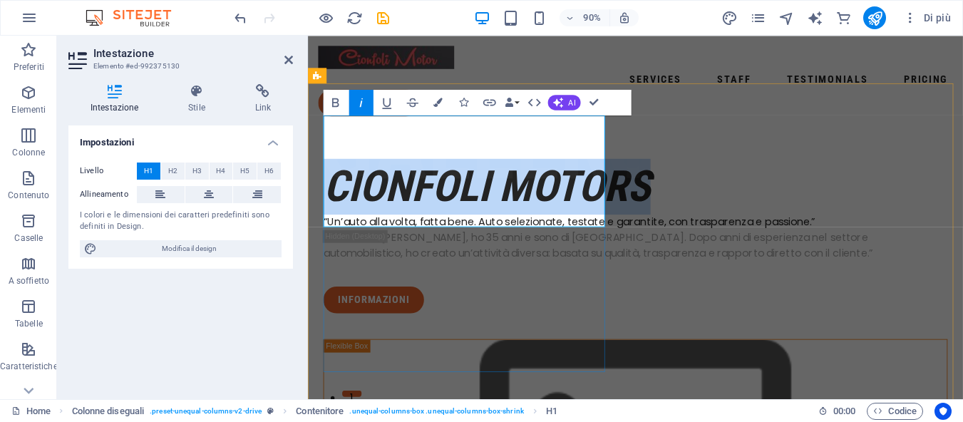
click at [492, 225] on em "cionfoli motors" at bounding box center [507, 203] width 364 height 56
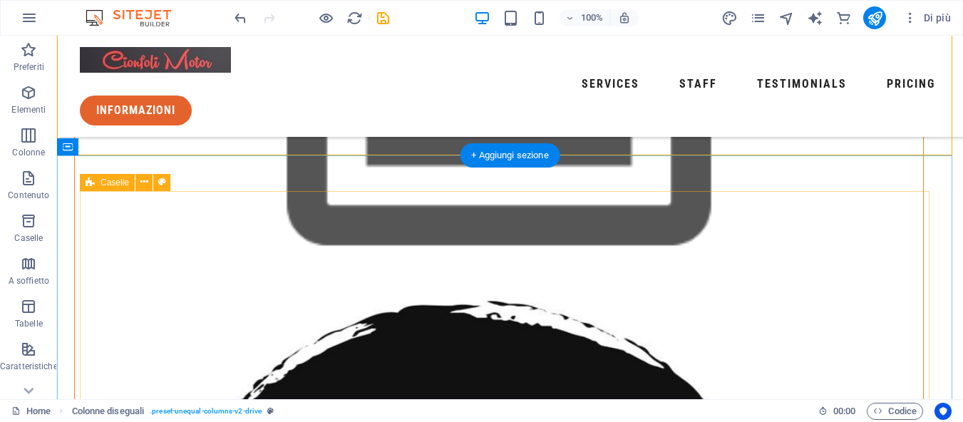
scroll to position [428, 0]
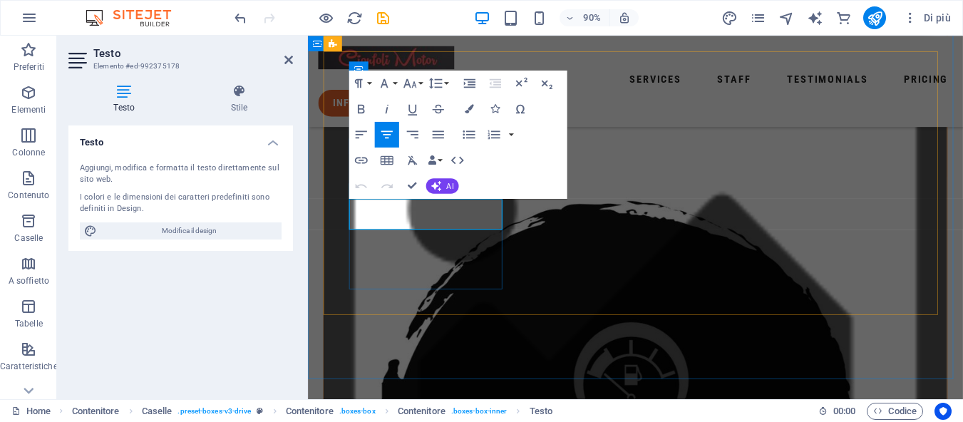
click at [446, 190] on button "AI" at bounding box center [442, 186] width 33 height 16
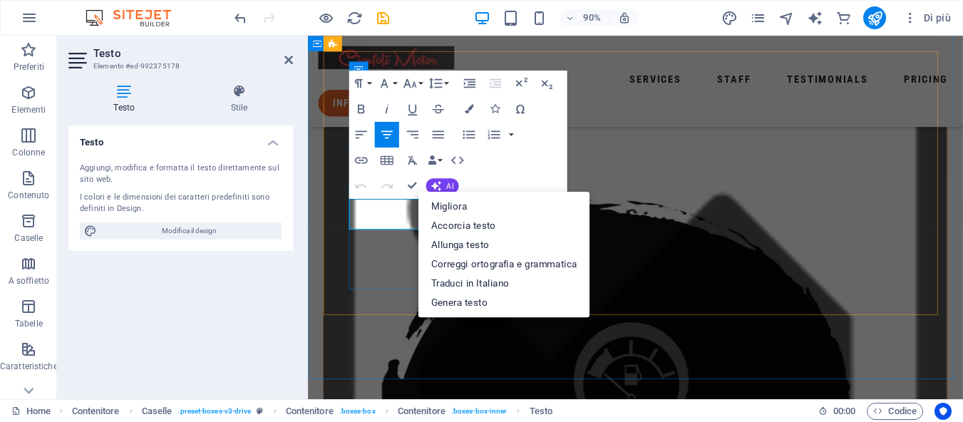
drag, startPoint x: 407, startPoint y: 235, endPoint x: 636, endPoint y: 458, distance: 319.6
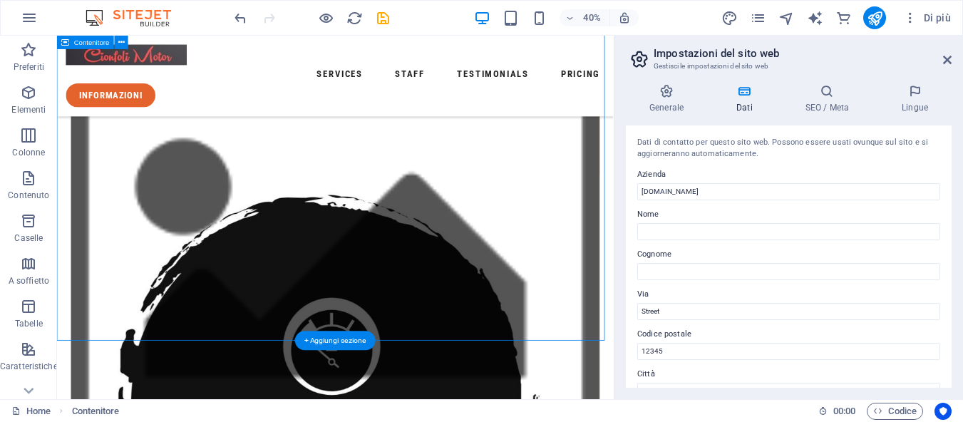
scroll to position [445, 0]
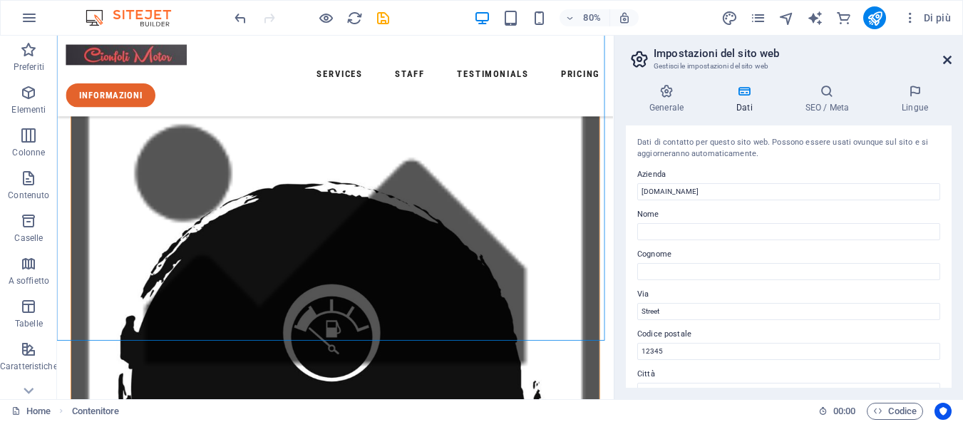
click at [951, 59] on icon at bounding box center [947, 59] width 9 height 11
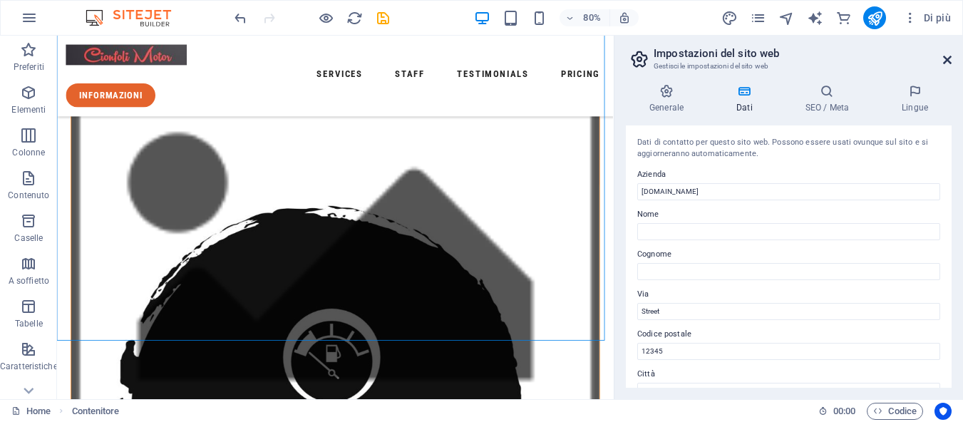
scroll to position [475, 0]
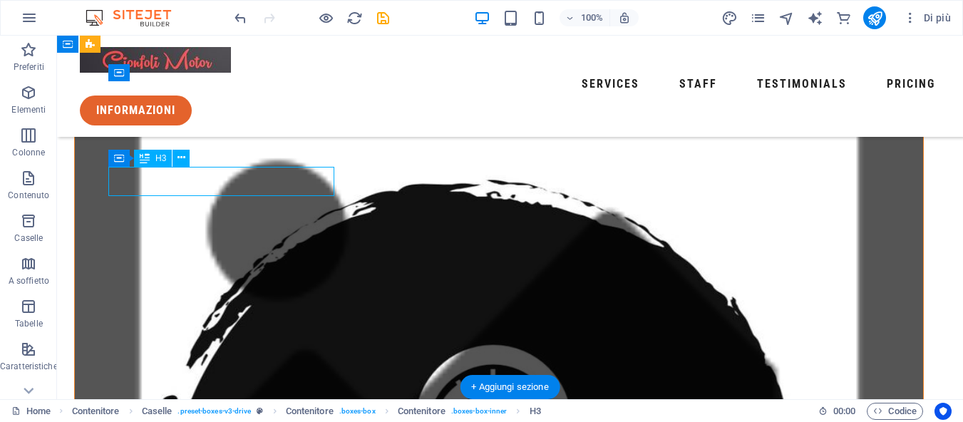
scroll to position [428, 0]
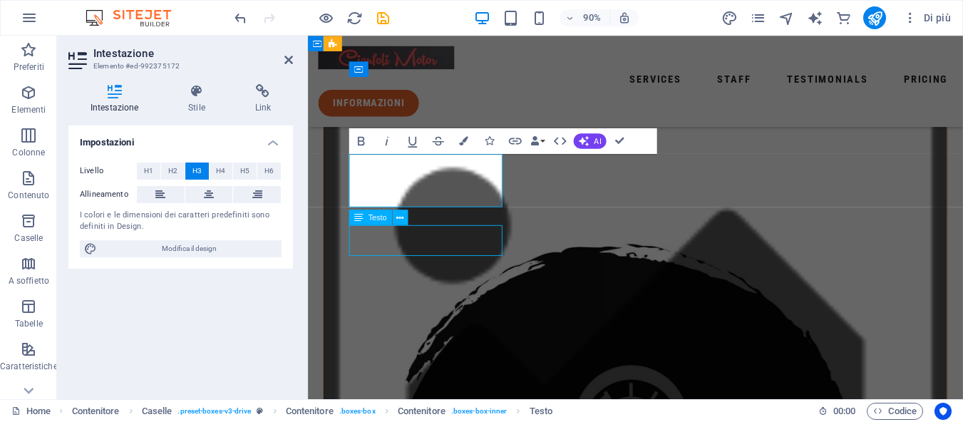
scroll to position [475, 0]
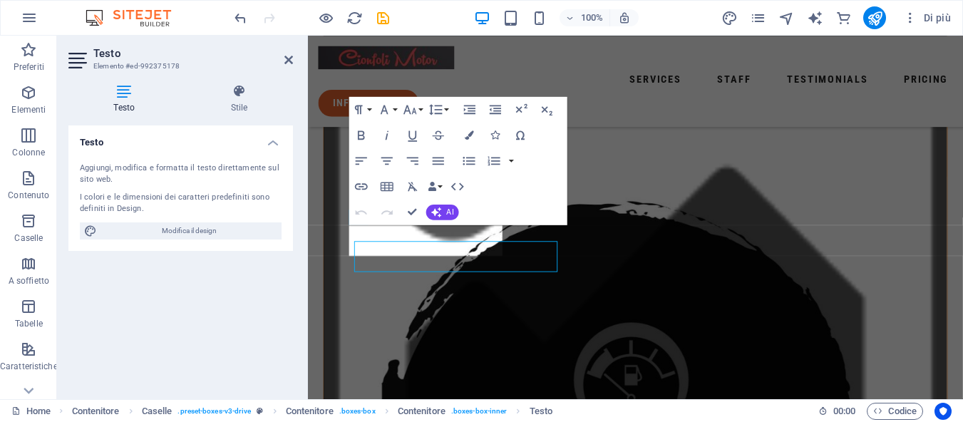
scroll to position [428, 0]
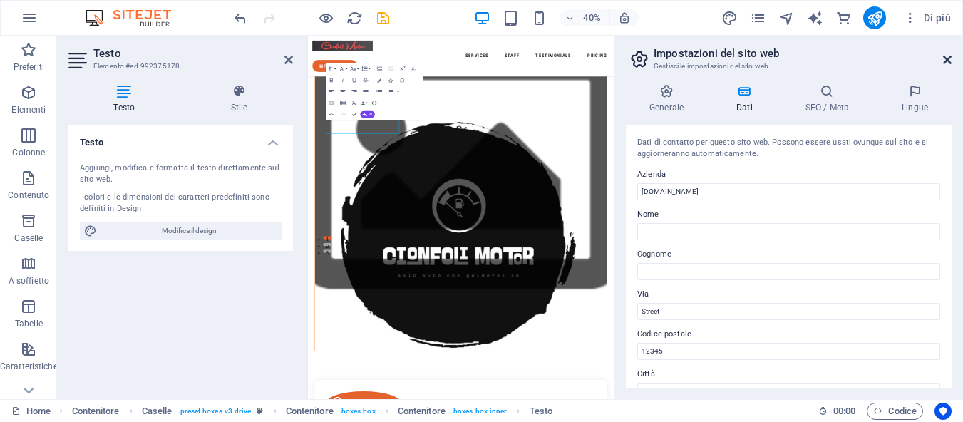
click at [947, 58] on icon at bounding box center [947, 59] width 9 height 11
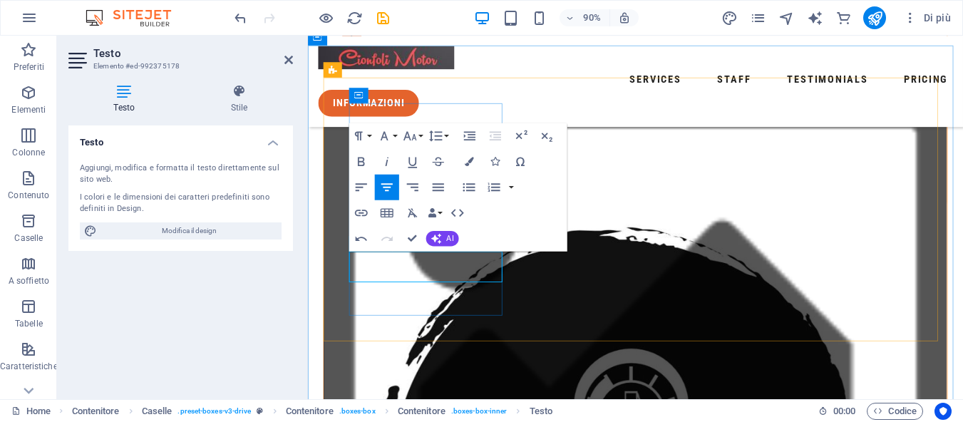
drag, startPoint x: 475, startPoint y: 297, endPoint x: 418, endPoint y: 289, distance: 56.8
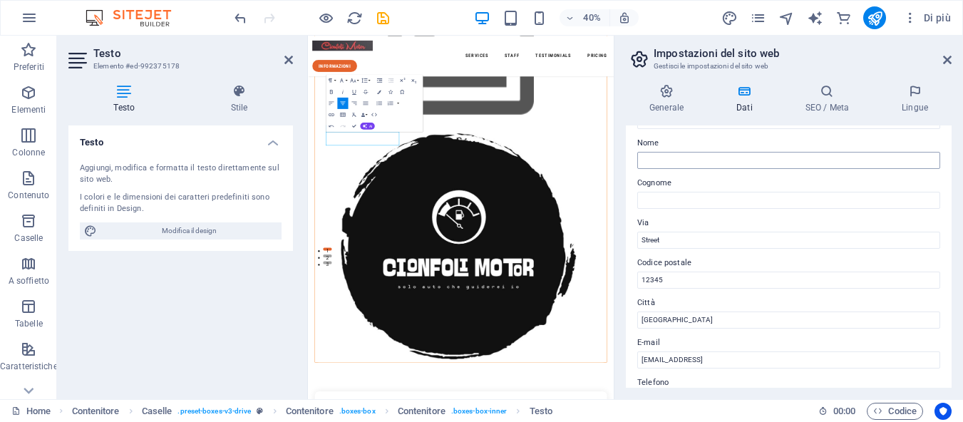
scroll to position [0, 0]
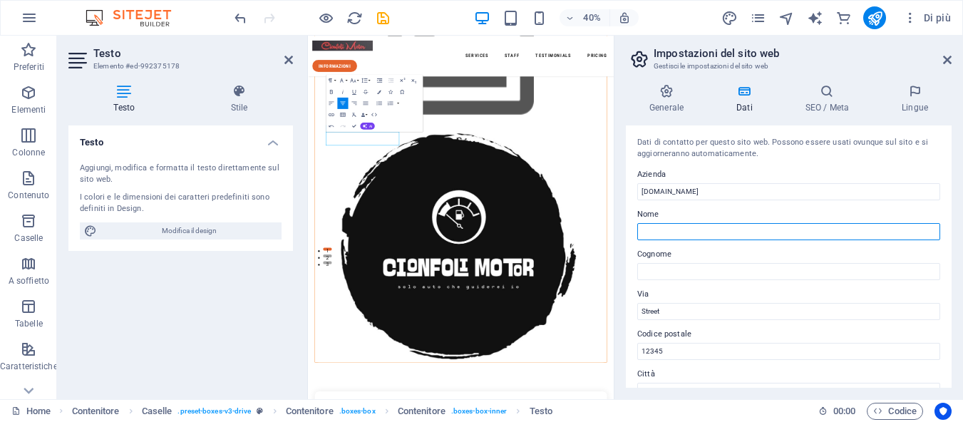
click at [758, 230] on input "Nome" at bounding box center [788, 231] width 303 height 17
type input "samuel"
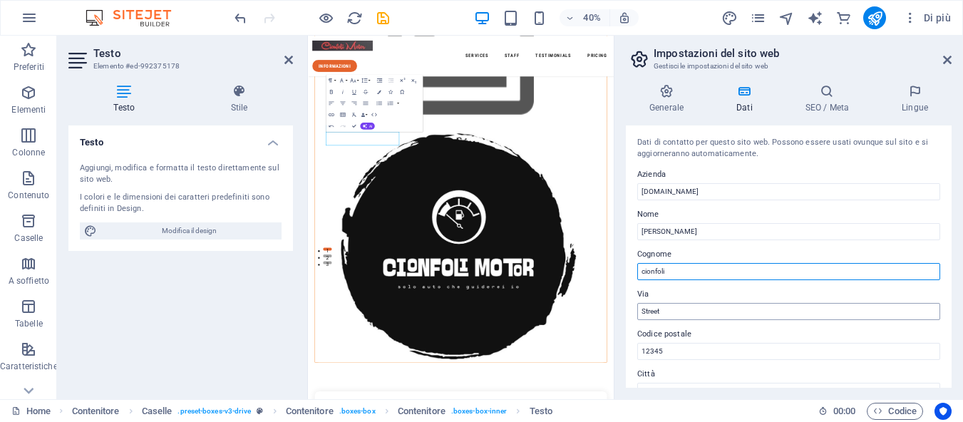
type input "cionfoli"
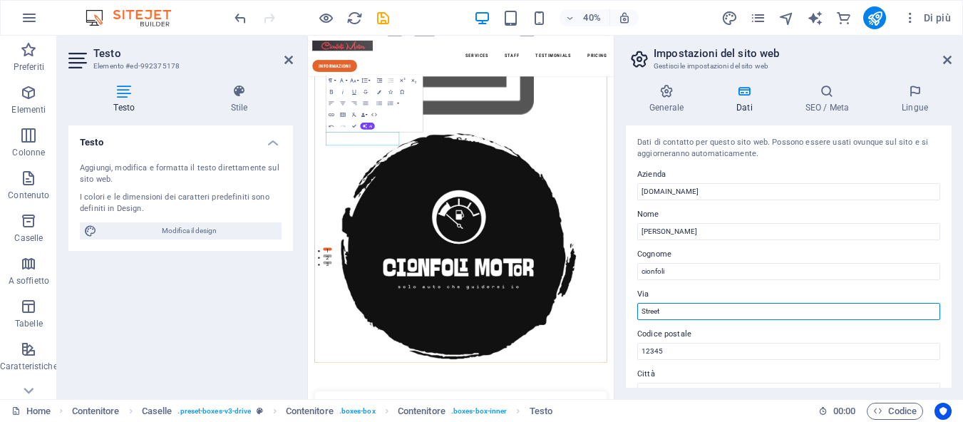
drag, startPoint x: 667, startPoint y: 305, endPoint x: 614, endPoint y: 312, distance: 53.9
click at [614, 312] on aside "Impostazioni del sito web Gestisci le impostazioni del sito web Generale Dati S…" at bounding box center [788, 218] width 349 height 364
type input "Giuseppe Mazzini"
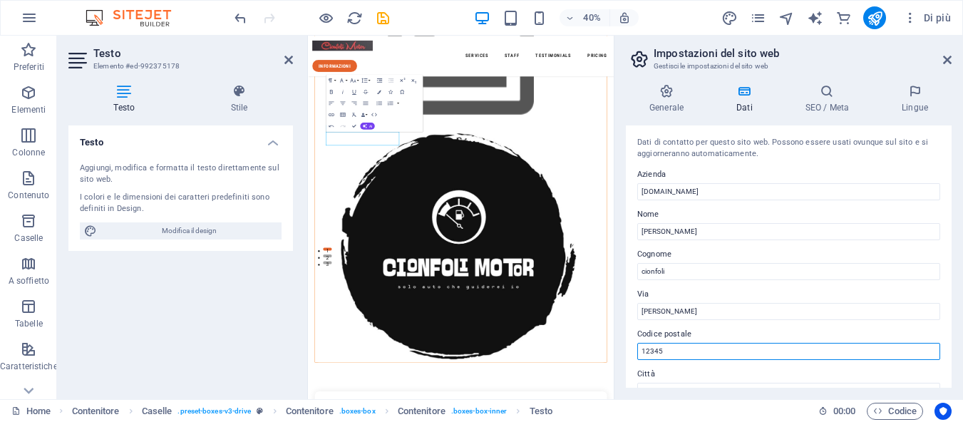
drag, startPoint x: 683, startPoint y: 354, endPoint x: 635, endPoint y: 350, distance: 47.9
click at [635, 350] on div "Dati di contatto per questo sito web. Possono essere usati ovunque sul sito e s…" at bounding box center [789, 256] width 326 height 262
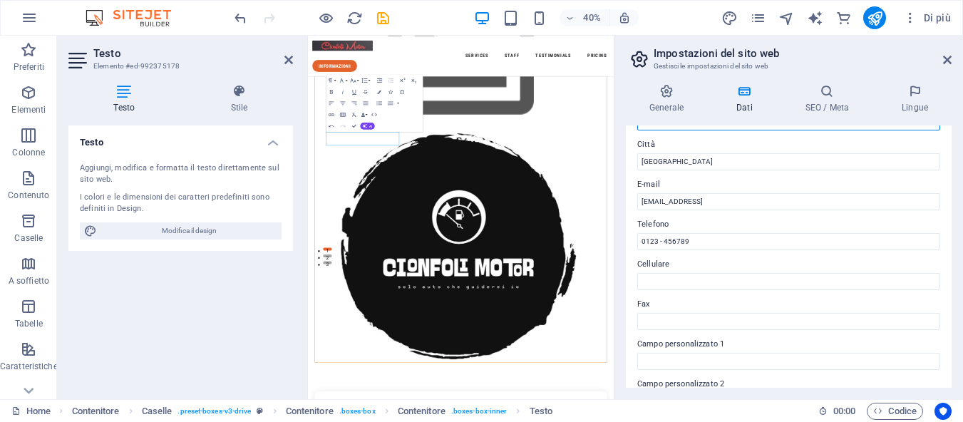
scroll to position [158, 0]
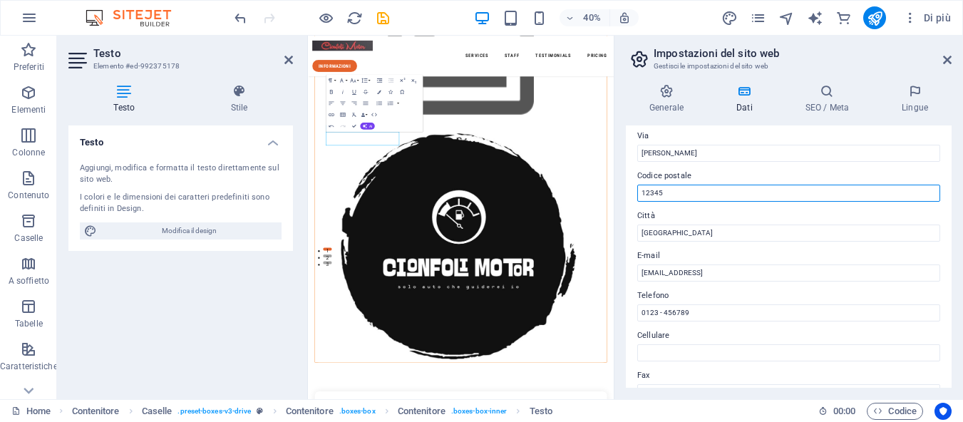
drag, startPoint x: 676, startPoint y: 194, endPoint x: 615, endPoint y: 194, distance: 61.3
click at [615, 194] on aside "Impostazioni del sito web Gestisci le impostazioni del sito web Generale Dati S…" at bounding box center [788, 218] width 349 height 364
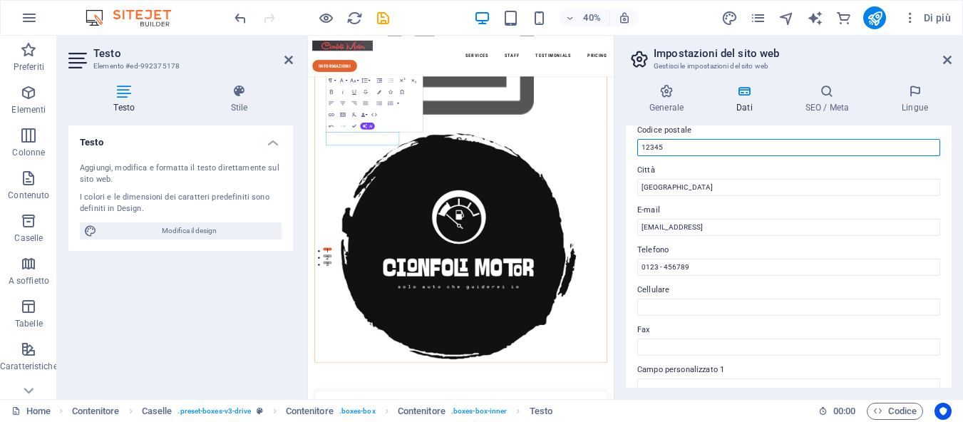
scroll to position [174, 0]
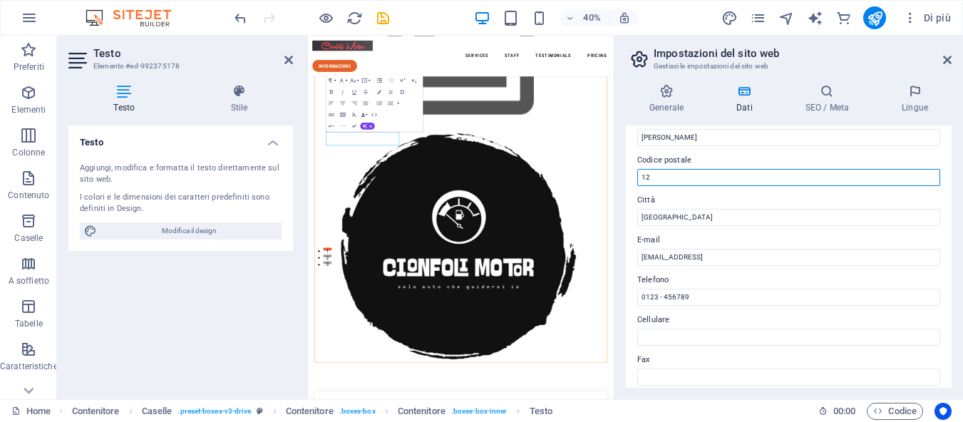
type input "1"
type input "72032"
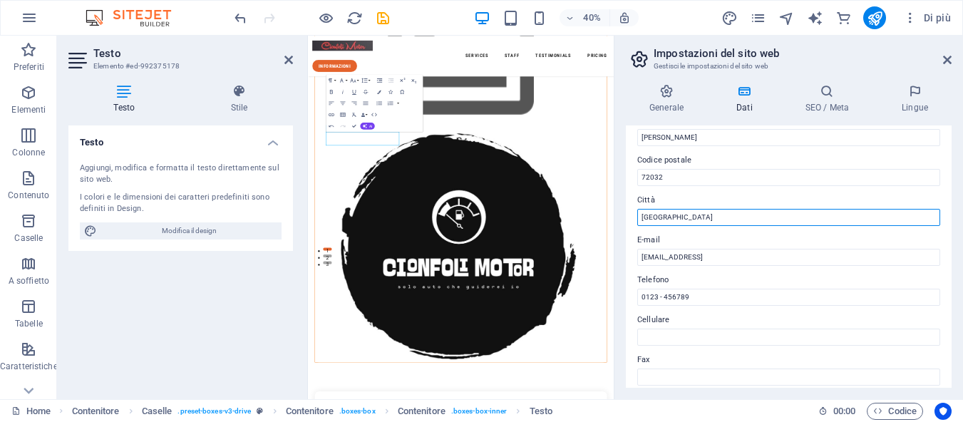
drag, startPoint x: 708, startPoint y: 216, endPoint x: 637, endPoint y: 212, distance: 71.4
click at [637, 212] on div "Dati di contatto per questo sito web. Possono essere usati ovunque sul sito e s…" at bounding box center [789, 256] width 326 height 262
type input "Erchie"
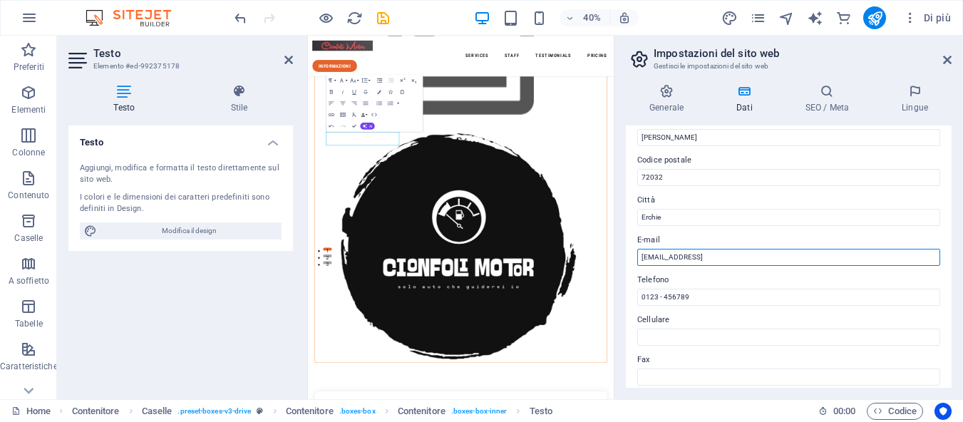
click at [745, 255] on input "dd9e6bc679c3b8d84fc504c73ec848@cpanel.local" at bounding box center [788, 257] width 303 height 17
type input "cionfolimotor@gmail.com"
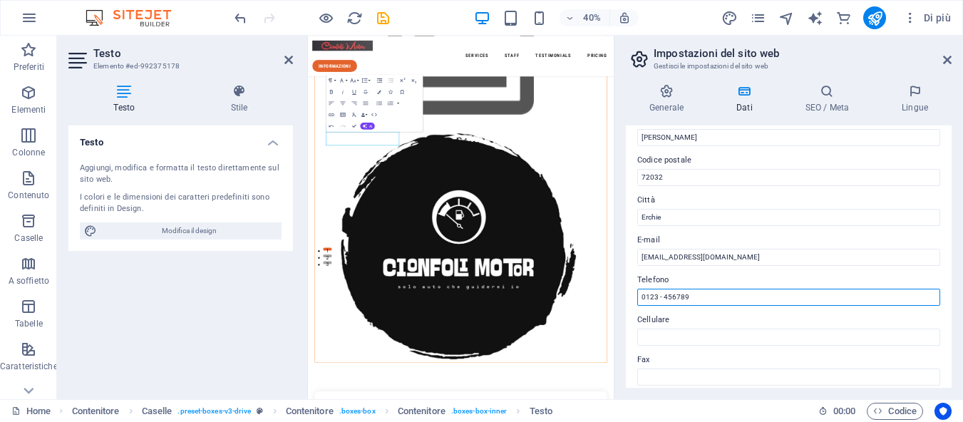
drag, startPoint x: 704, startPoint y: 291, endPoint x: 628, endPoint y: 293, distance: 76.3
click at [628, 293] on div "Dati di contatto per questo sito web. Possono essere usati ovunque sul sito e s…" at bounding box center [789, 256] width 326 height 262
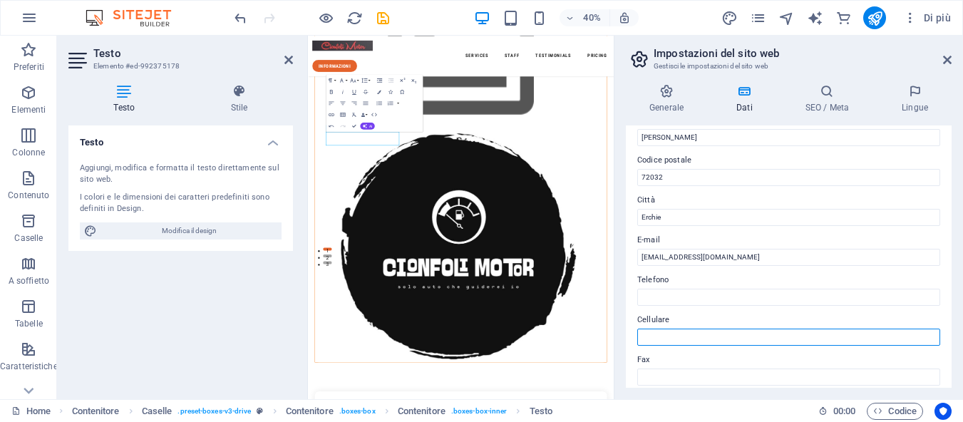
click at [657, 332] on input "Cellulare" at bounding box center [788, 337] width 303 height 17
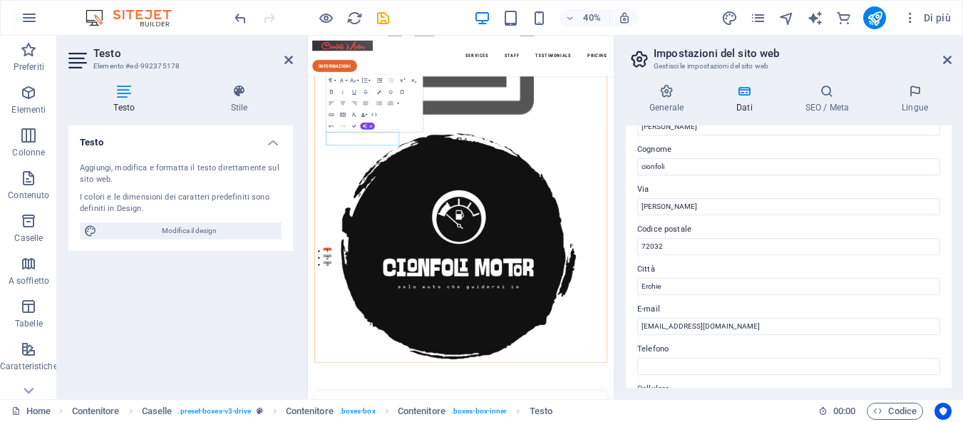
scroll to position [0, 0]
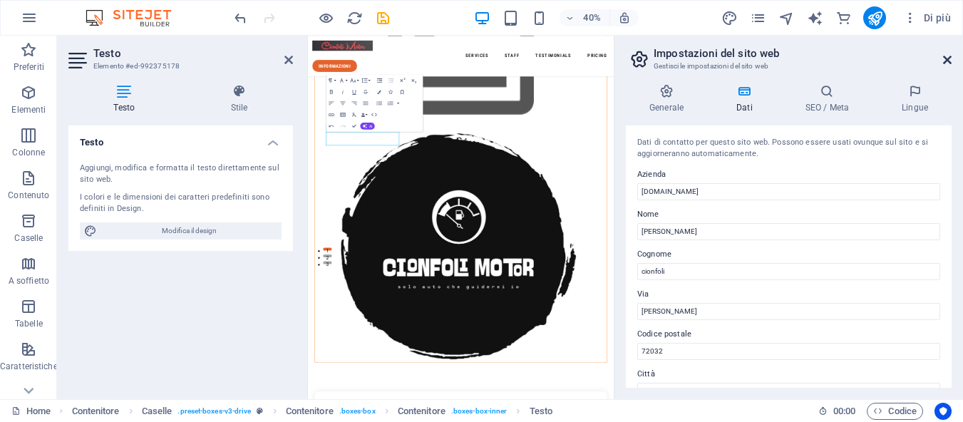
type input "3485491311"
click at [949, 64] on icon at bounding box center [947, 59] width 9 height 11
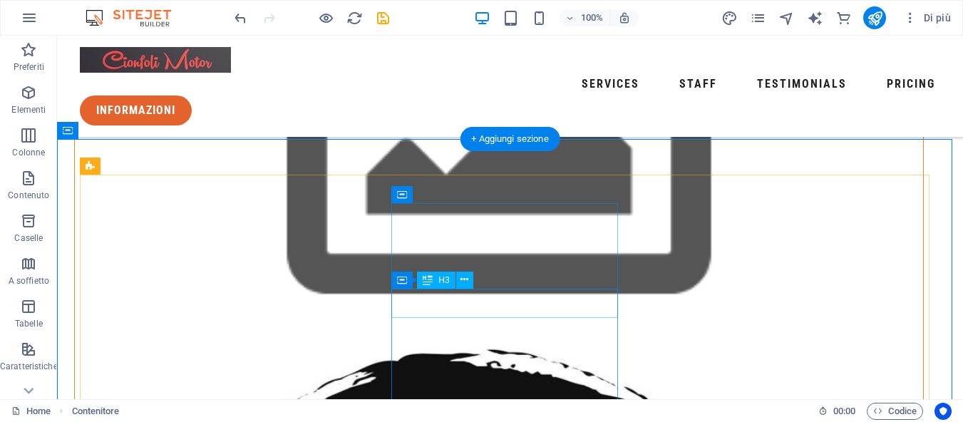
scroll to position [425, 0]
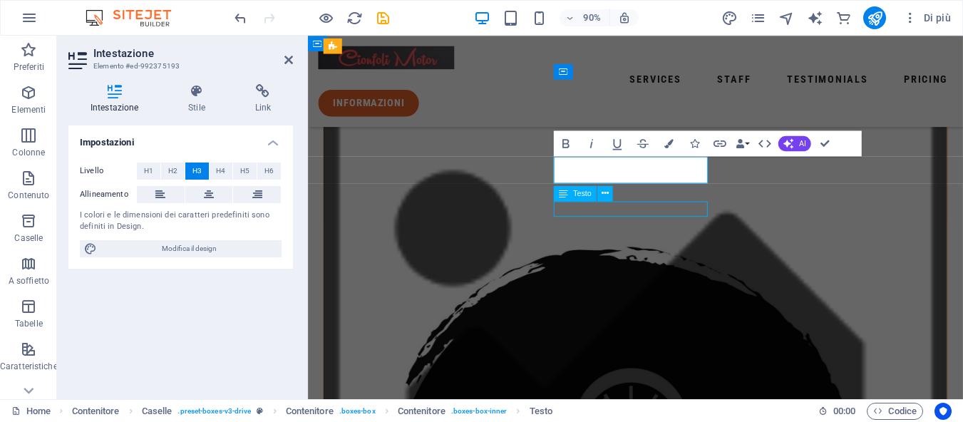
scroll to position [473, 0]
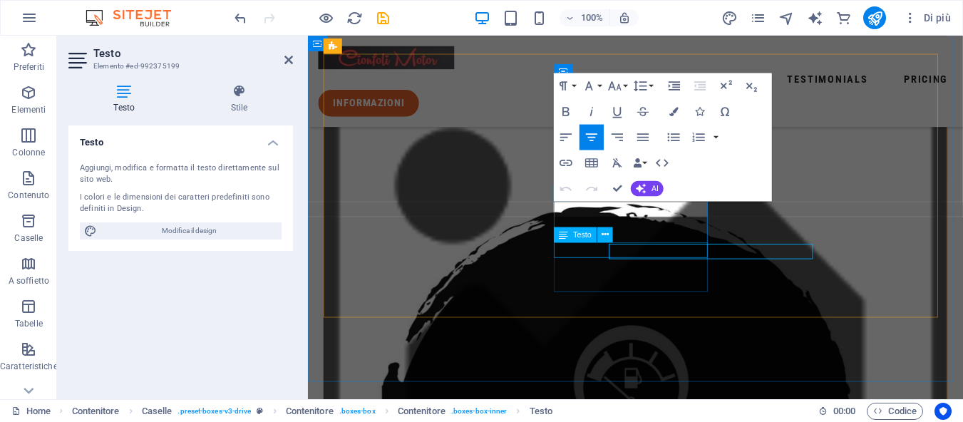
scroll to position [425, 0]
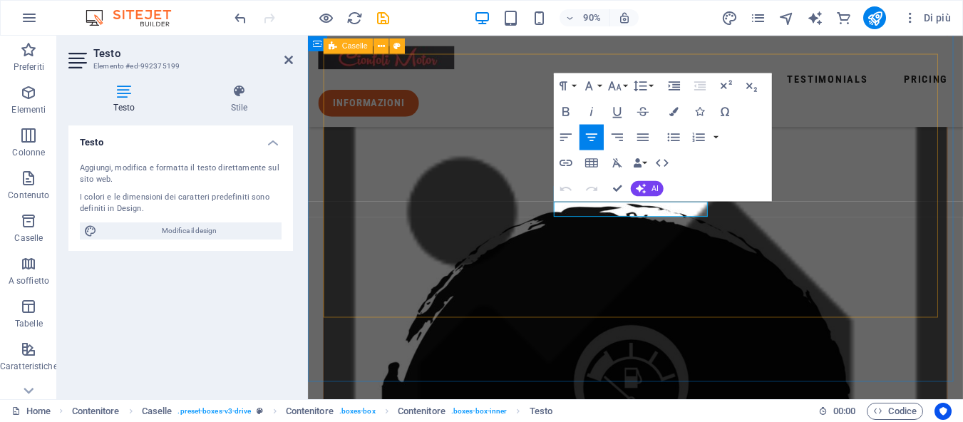
drag, startPoint x: 739, startPoint y: 226, endPoint x: 572, endPoint y: 234, distance: 167.0
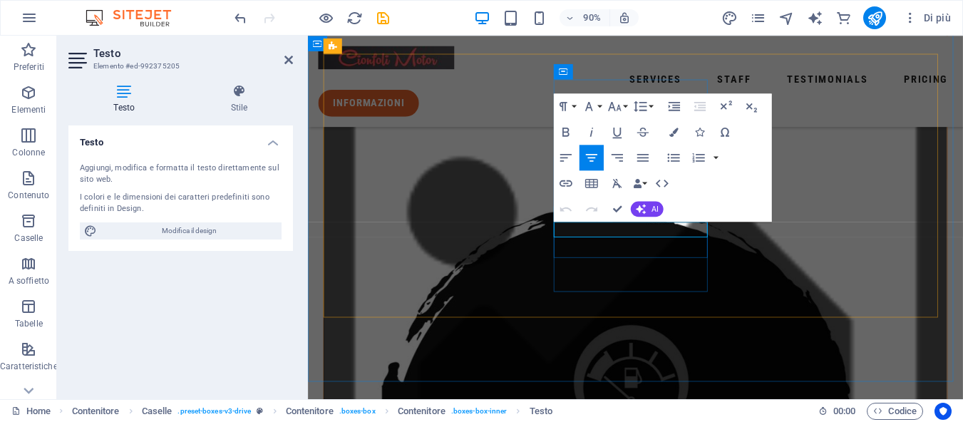
drag, startPoint x: 736, startPoint y: 250, endPoint x: 589, endPoint y: 242, distance: 147.1
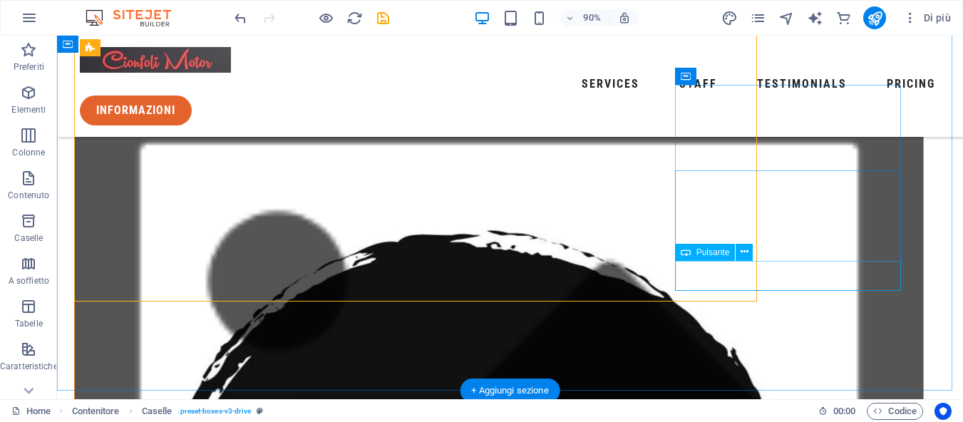
scroll to position [472, 0]
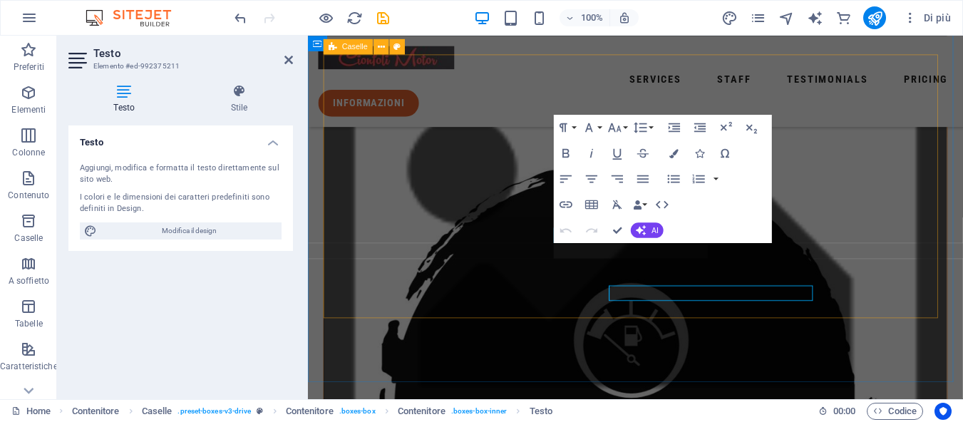
scroll to position [424, 0]
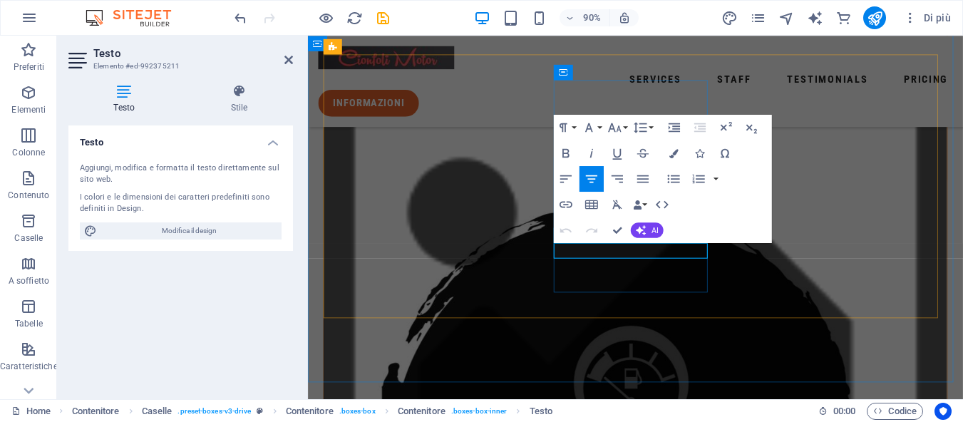
drag, startPoint x: 731, startPoint y: 272, endPoint x: 597, endPoint y: 282, distance: 133.7
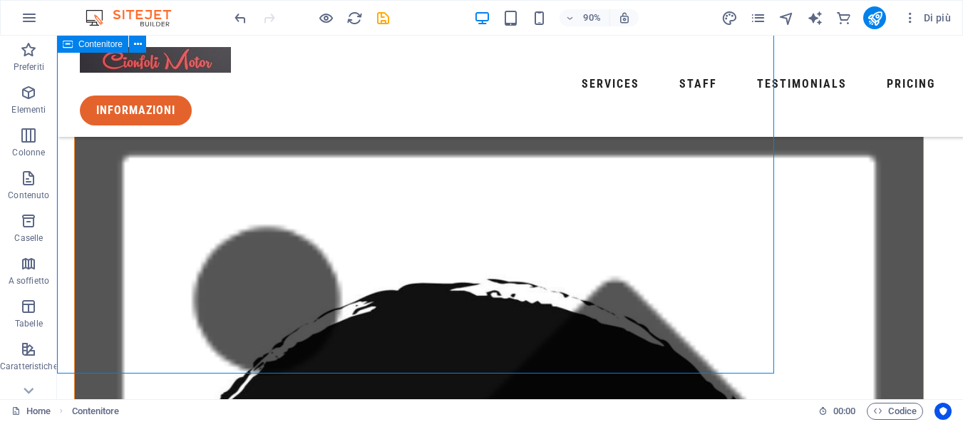
scroll to position [471, 0]
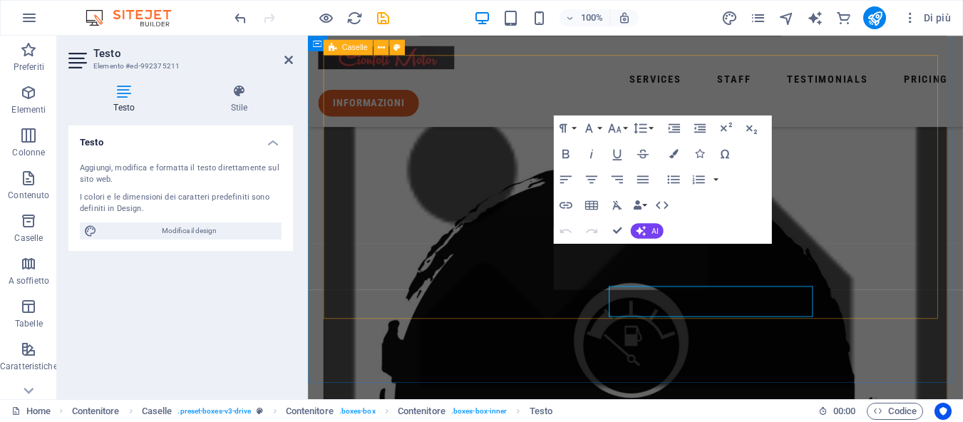
scroll to position [423, 0]
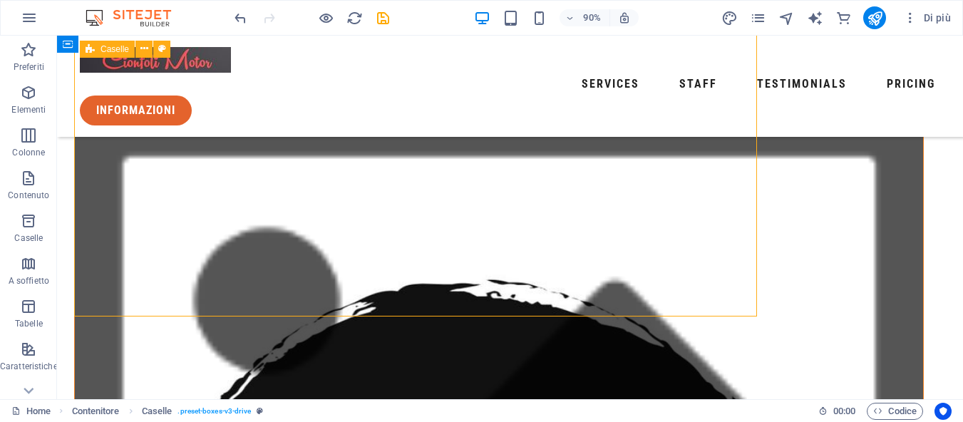
scroll to position [470, 0]
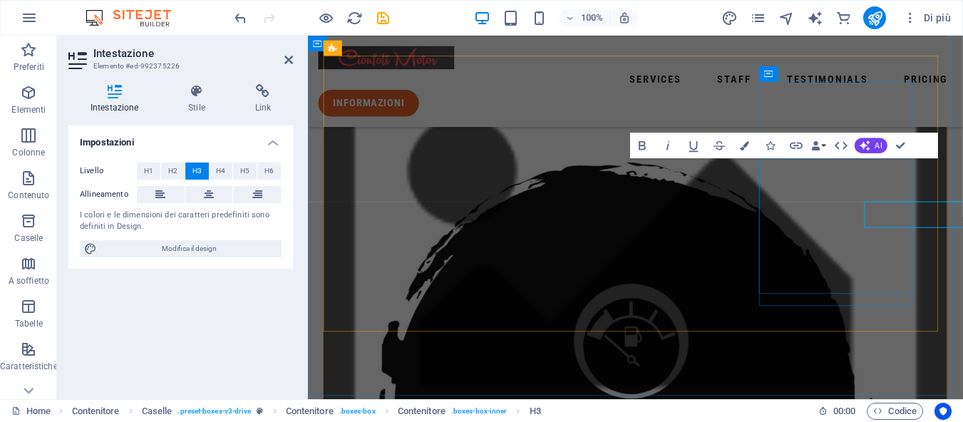
scroll to position [423, 0]
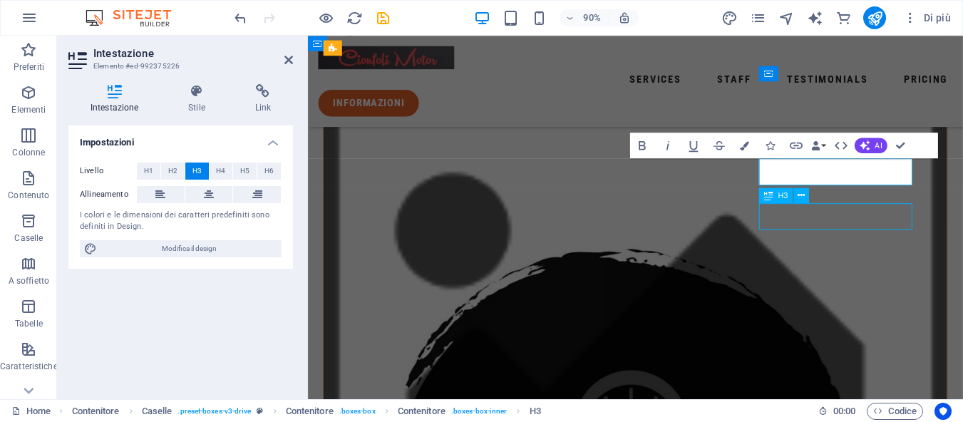
scroll to position [470, 0]
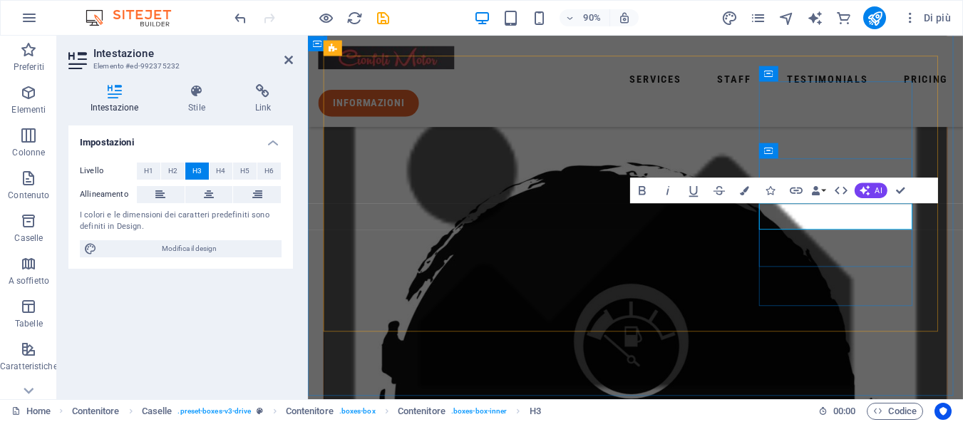
scroll to position [423, 0]
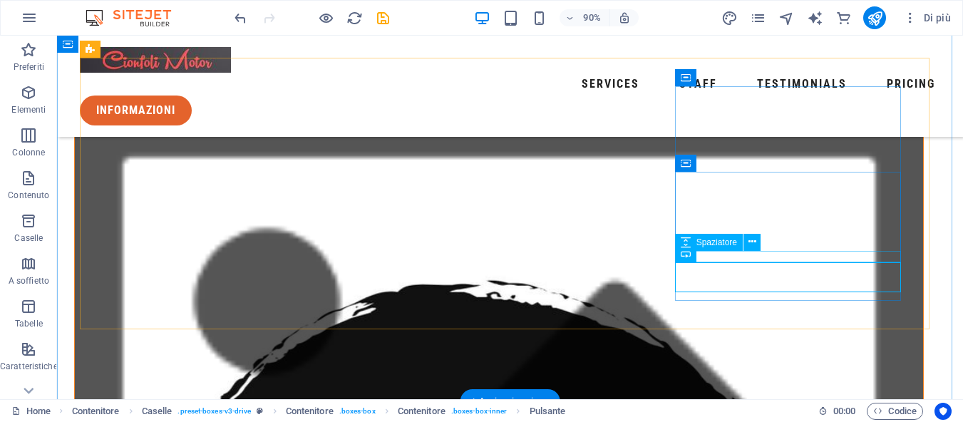
scroll to position [470, 0]
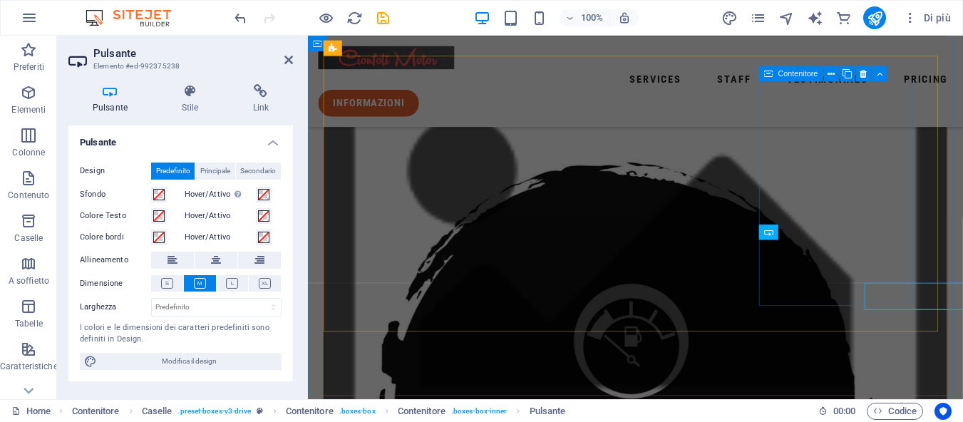
scroll to position [423, 0]
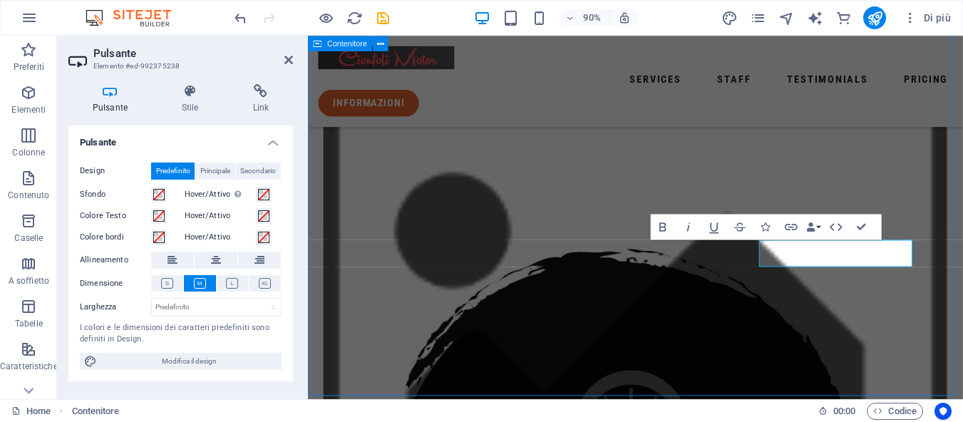
scroll to position [470, 0]
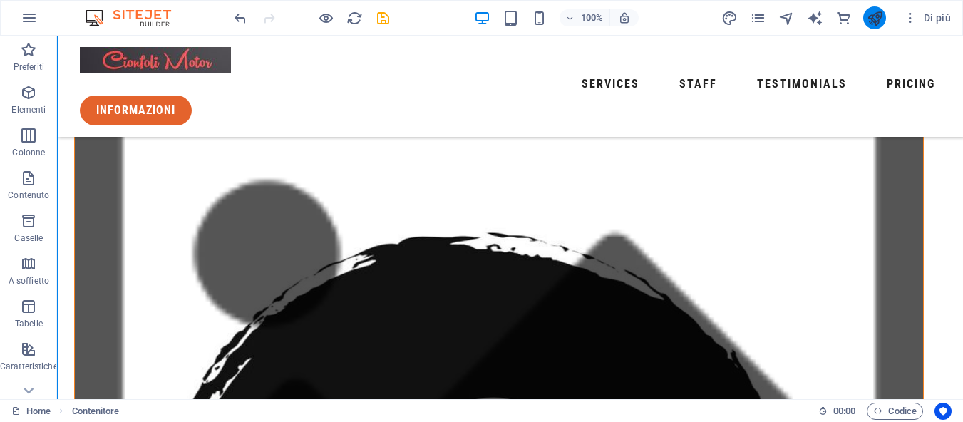
click at [882, 20] on icon "publish" at bounding box center [875, 18] width 16 height 16
